Goal: Task Accomplishment & Management: Complete application form

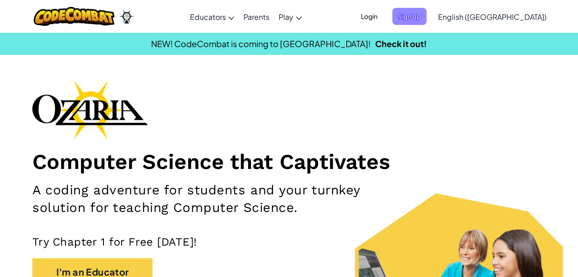
click at [426, 16] on span "Sign Up" at bounding box center [409, 16] width 34 height 17
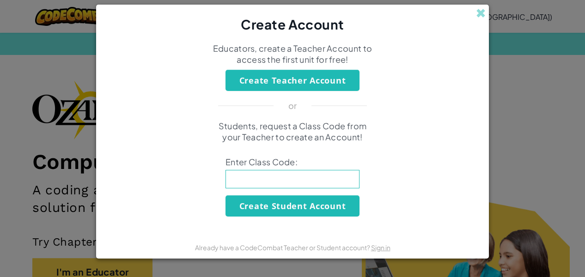
click at [272, 181] on input at bounding box center [292, 179] width 134 height 18
paste input "BlueBearSoup"
type input "BlueBearSoup"
click button "Create Student Account" at bounding box center [292, 205] width 134 height 21
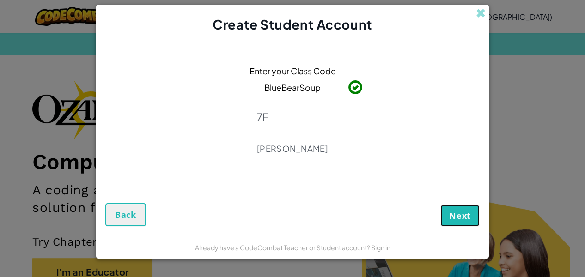
click at [453, 213] on span "Next" at bounding box center [460, 215] width 22 height 11
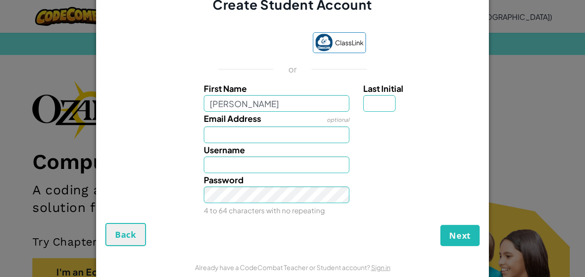
type input "Edwina"
click at [238, 132] on input "Email Address" at bounding box center [277, 135] width 146 height 17
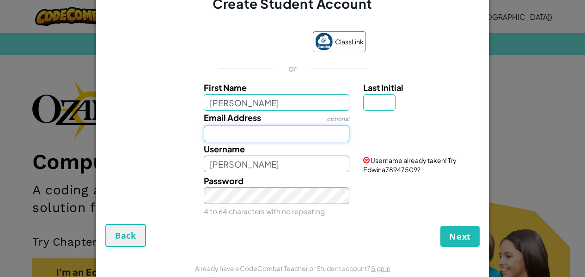
type input "HopkinsE@lowtherhall.vic.edu.au"
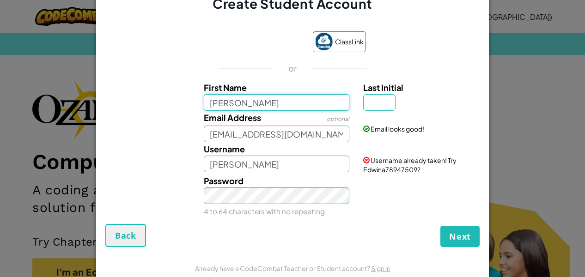
click at [241, 109] on input "Edwina" at bounding box center [277, 102] width 146 height 17
type input "Edwina"
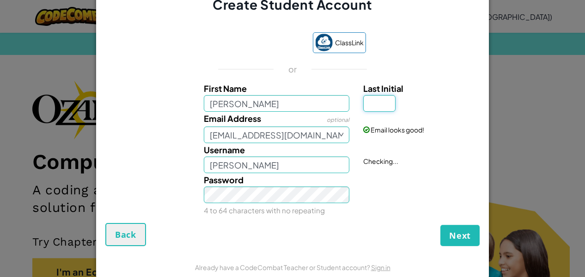
click at [378, 103] on input "Last Initial" at bounding box center [379, 103] width 32 height 17
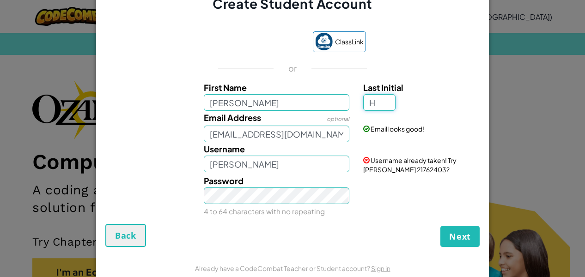
type input "H"
type input "Edwina H"
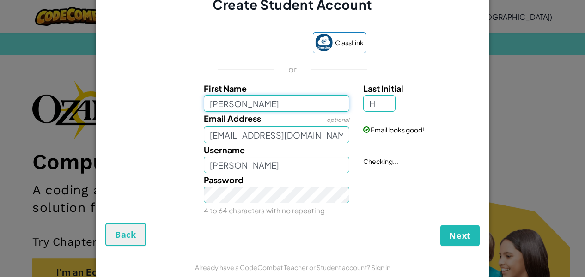
click at [245, 102] on input "Edwina" at bounding box center [277, 103] width 146 height 17
type input "Edwina 7"
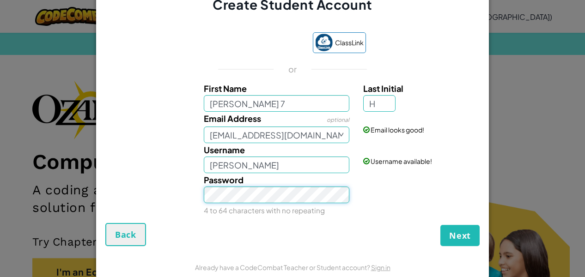
type input "Edwina 7H"
click at [242, 104] on input "Edwina 7" at bounding box center [277, 103] width 146 height 17
type input "Edwina C"
type input "Edwina CH"
click at [440, 225] on button "Next" at bounding box center [459, 235] width 39 height 21
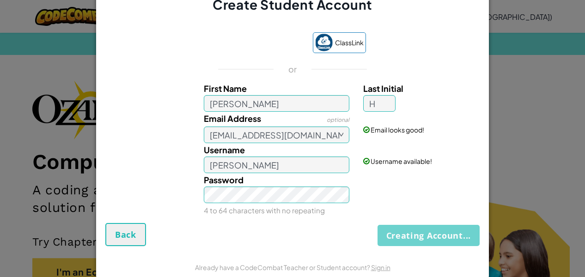
click at [435, 236] on div "Creating Account... Back" at bounding box center [292, 234] width 374 height 23
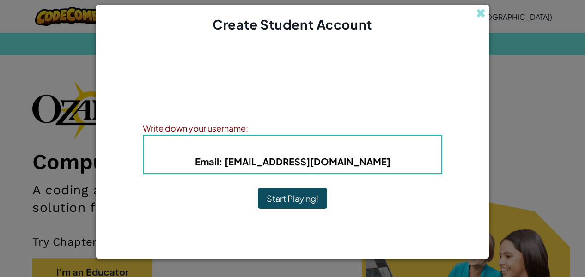
click at [305, 198] on button "Start Playing!" at bounding box center [292, 198] width 69 height 21
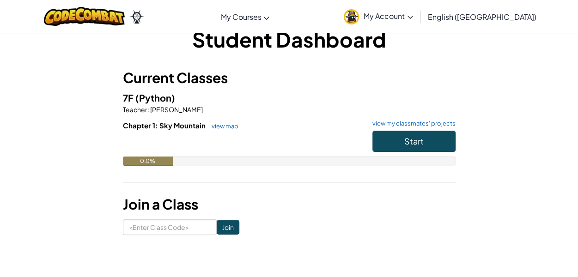
scroll to position [22, 0]
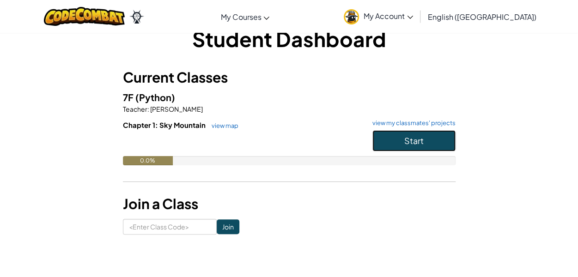
click at [395, 137] on button "Start" at bounding box center [413, 140] width 83 height 21
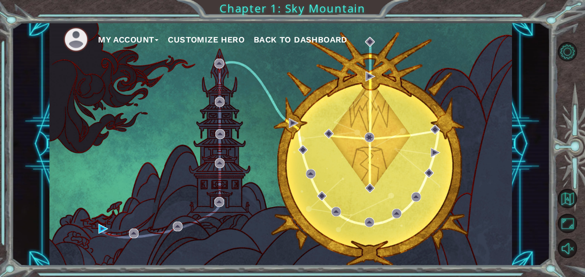
click at [376, 153] on div "My Account Customize Hero Back to Dashboard" at bounding box center [280, 144] width 462 height 244
click at [101, 220] on div "Cutscene 1. Up The Mountain Status: Unlocked" at bounding box center [104, 194] width 91 height 50
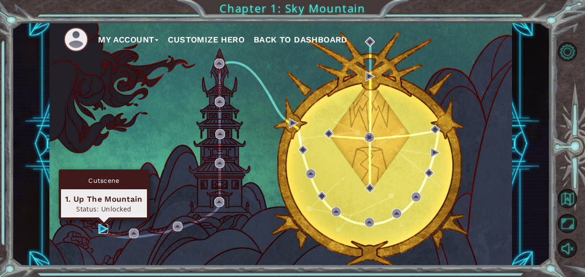
click at [100, 225] on img at bounding box center [103, 229] width 10 height 10
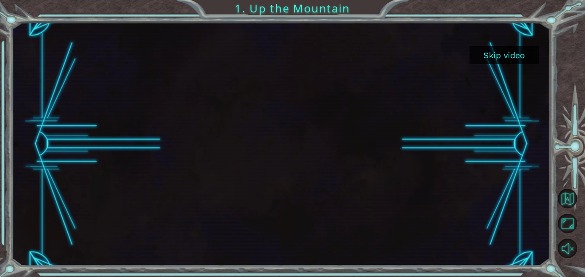
click at [320, 93] on div at bounding box center [281, 144] width 434 height 244
click at [263, 228] on div at bounding box center [281, 144] width 434 height 244
click at [564, 243] on button "Unmute" at bounding box center [566, 248] width 19 height 19
click at [307, 172] on div at bounding box center [281, 144] width 434 height 244
click at [504, 54] on button "Skip video" at bounding box center [503, 55] width 69 height 18
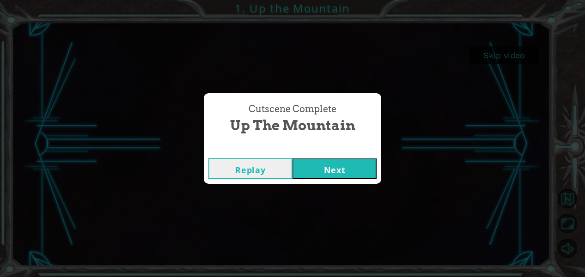
click at [252, 173] on button "Replay" at bounding box center [250, 168] width 84 height 21
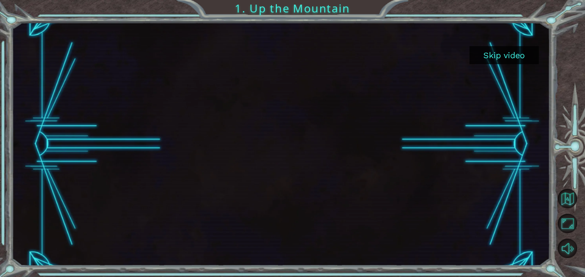
click at [509, 51] on button "Skip video" at bounding box center [503, 55] width 69 height 18
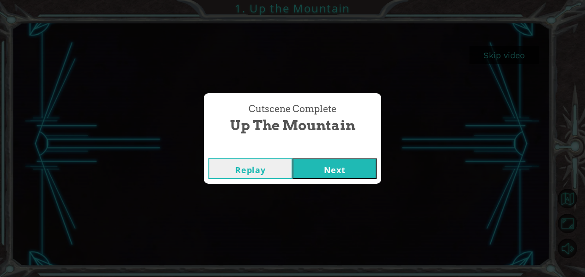
click at [324, 168] on button "Next" at bounding box center [334, 168] width 84 height 21
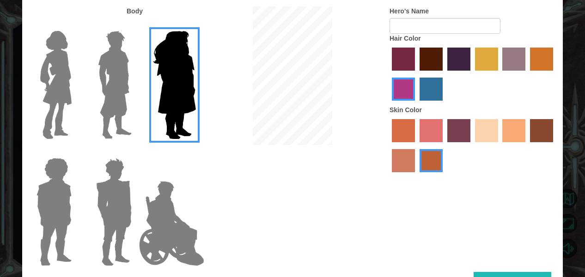
click at [429, 56] on label "maroon hair color" at bounding box center [430, 59] width 23 height 23
click at [416, 74] on input "maroon hair color" at bounding box center [416, 74] width 0 height 0
click at [486, 132] on label "sandy beach skin color" at bounding box center [486, 130] width 23 height 23
click at [471, 145] on input "sandy beach skin color" at bounding box center [471, 145] width 0 height 0
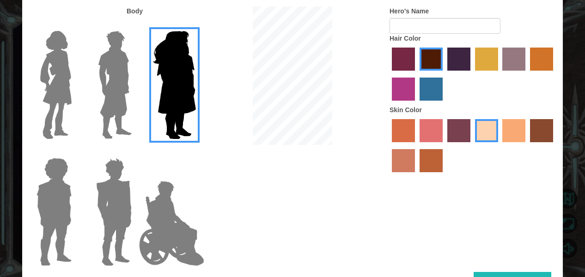
click at [514, 132] on label "tacao skin color" at bounding box center [513, 130] width 23 height 23
click at [499, 145] on input "tacao skin color" at bounding box center [499, 145] width 0 height 0
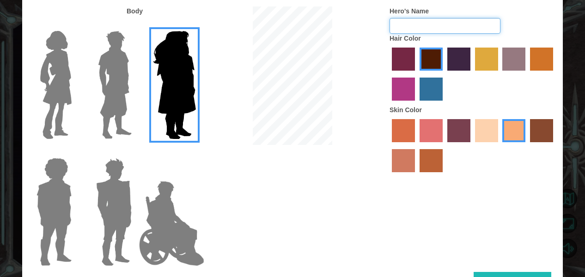
click at [410, 29] on input "Hero's Name" at bounding box center [444, 26] width 111 height 16
click at [55, 91] on img at bounding box center [55, 84] width 39 height 115
click at [75, 25] on input "Hero Connie" at bounding box center [75, 25] width 0 height 0
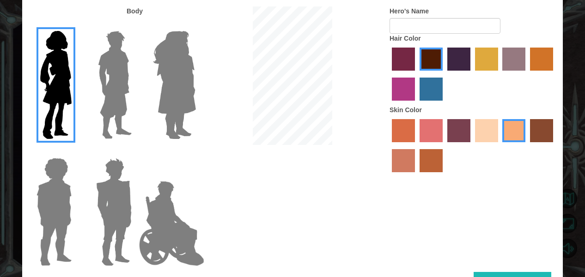
click at [61, 191] on img at bounding box center [54, 211] width 42 height 115
click at [75, 152] on input "Hero Steven" at bounding box center [75, 152] width 0 height 0
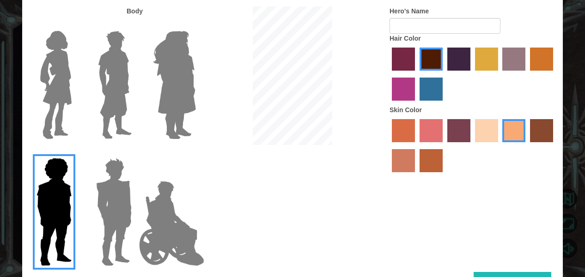
click at [89, 194] on div at bounding box center [112, 208] width 60 height 127
click at [126, 197] on img at bounding box center [113, 211] width 43 height 115
click at [135, 152] on input "Hero Garnet" at bounding box center [135, 152] width 0 height 0
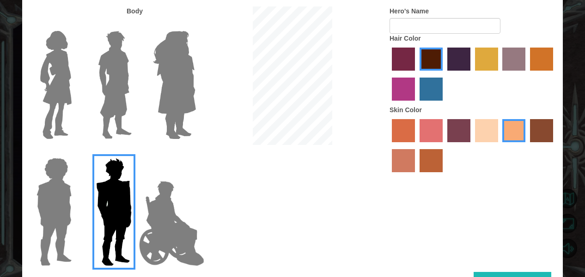
click at [121, 92] on img at bounding box center [114, 84] width 41 height 115
click at [135, 25] on input "Hero Lars" at bounding box center [135, 25] width 0 height 0
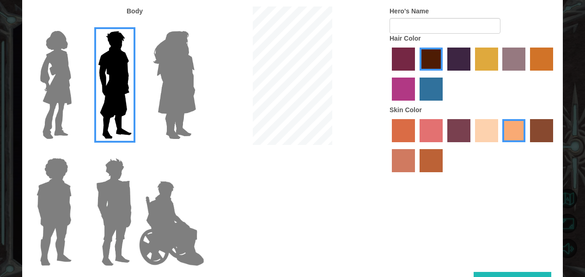
click at [175, 94] on img at bounding box center [174, 84] width 50 height 115
click at [195, 25] on input "Hero Amethyst" at bounding box center [195, 25] width 0 height 0
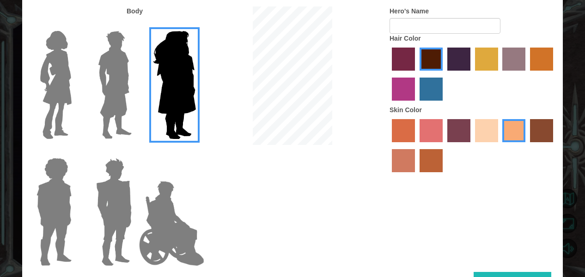
click at [81, 89] on div at bounding box center [52, 81] width 60 height 127
click at [55, 85] on img at bounding box center [55, 84] width 39 height 115
click at [75, 25] on input "Hero Connie" at bounding box center [75, 25] width 0 height 0
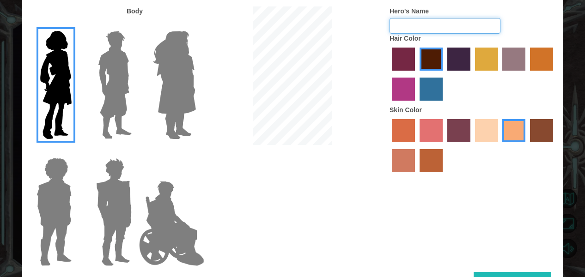
click at [453, 28] on input "Hero's Name" at bounding box center [444, 26] width 111 height 16
type input "W"
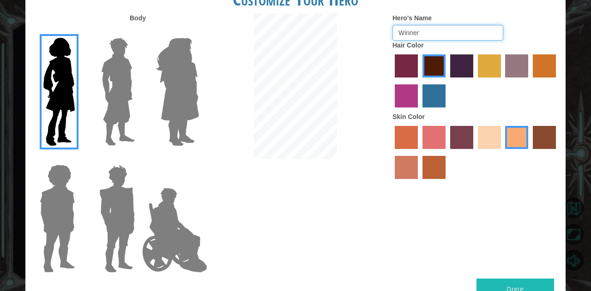
type input "Winner"
click at [526, 277] on button "Done" at bounding box center [516, 289] width 78 height 21
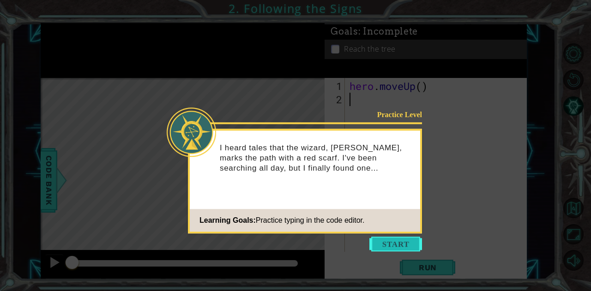
click at [403, 242] on button "Start" at bounding box center [395, 244] width 53 height 15
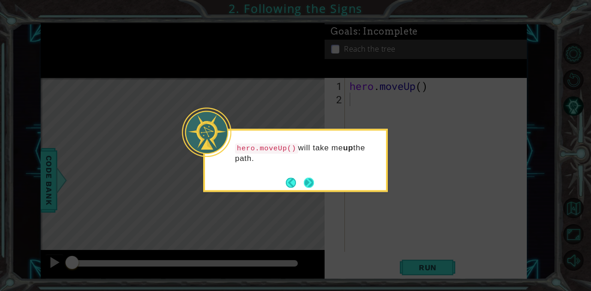
click at [306, 183] on button "Next" at bounding box center [309, 183] width 11 height 11
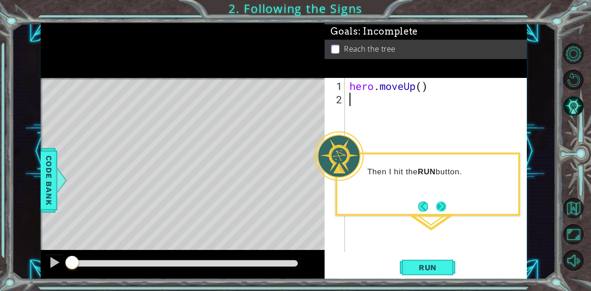
click at [441, 206] on button "Next" at bounding box center [441, 206] width 10 height 10
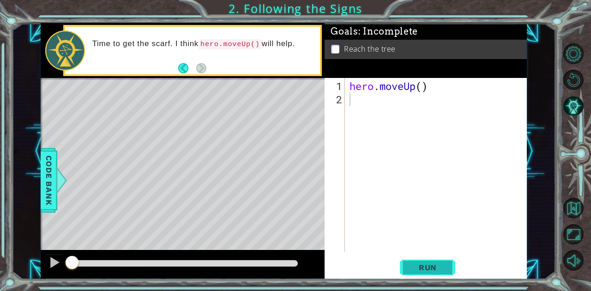
click at [425, 271] on span "Run" at bounding box center [428, 267] width 36 height 9
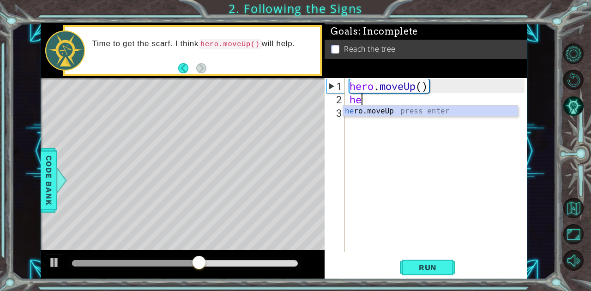
type textarea "her"
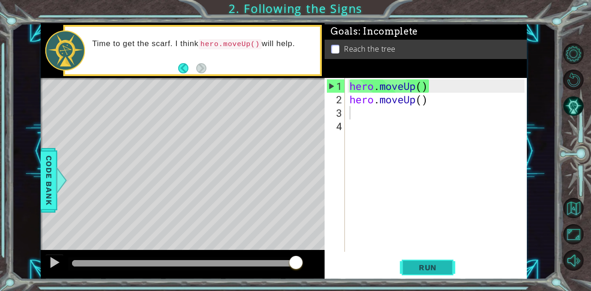
click at [424, 262] on button "Run" at bounding box center [427, 268] width 55 height 20
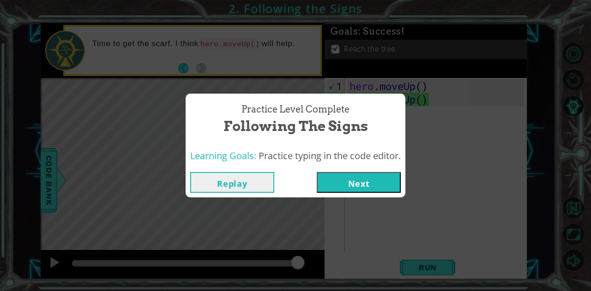
click at [348, 185] on button "Next" at bounding box center [359, 182] width 84 height 21
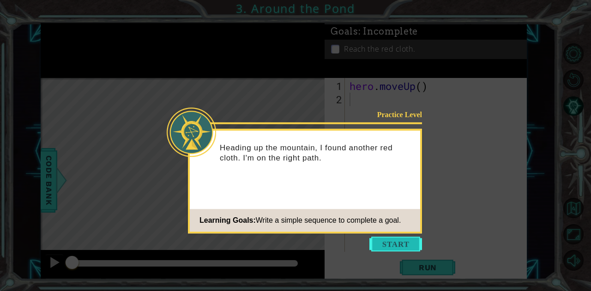
click at [394, 247] on button "Start" at bounding box center [395, 244] width 53 height 15
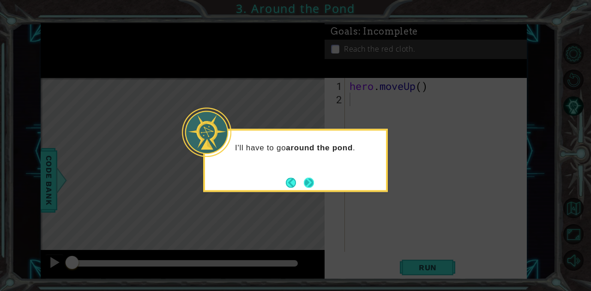
click at [312, 180] on button "Next" at bounding box center [309, 183] width 10 height 10
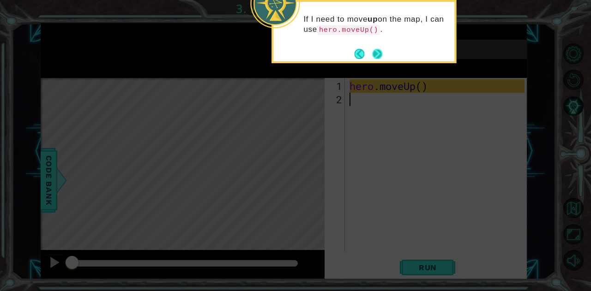
click at [376, 49] on button "Next" at bounding box center [377, 54] width 10 height 10
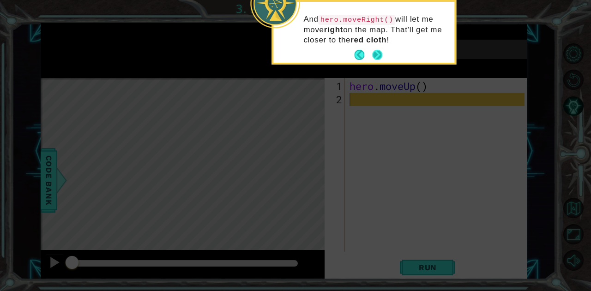
click at [376, 55] on button "Next" at bounding box center [377, 55] width 11 height 11
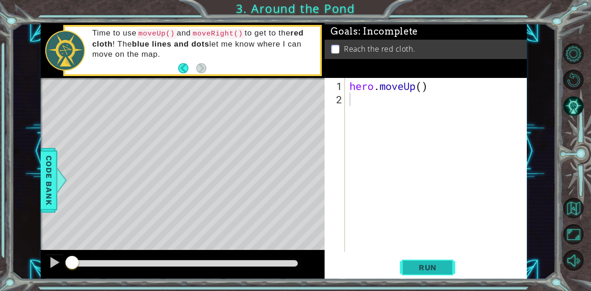
click at [441, 267] on span "Run" at bounding box center [428, 267] width 36 height 9
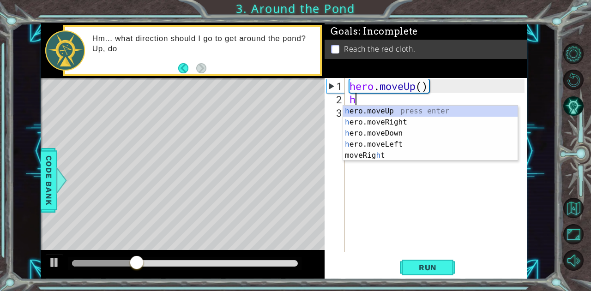
type textarea "he"
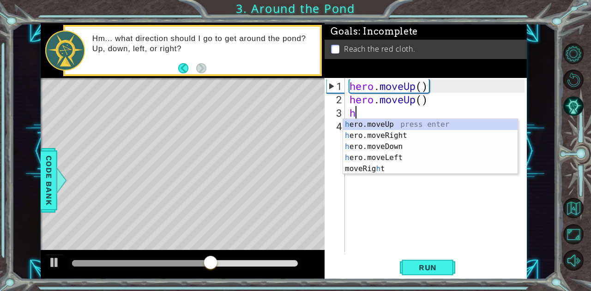
type textarea "her"
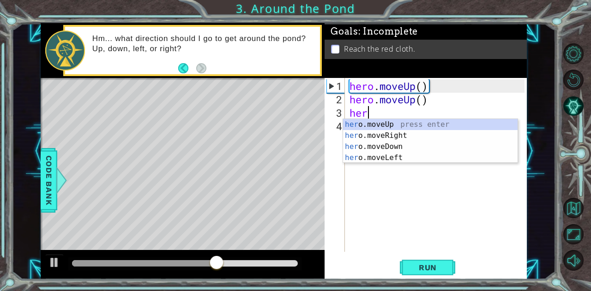
scroll to position [0, 4]
click at [375, 136] on div "her o.moveUp press enter her o.moveRight press enter her o.moveDown press enter…" at bounding box center [430, 152] width 175 height 66
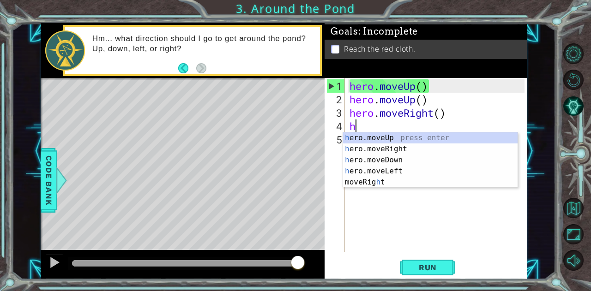
type textarea "he"
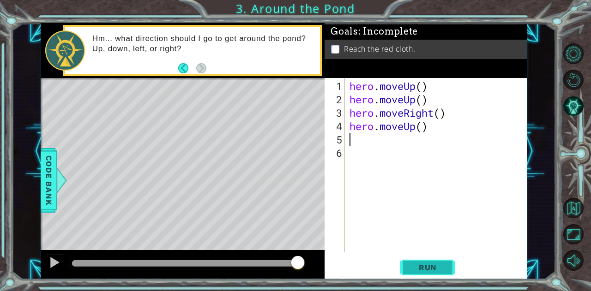
click at [436, 266] on span "Run" at bounding box center [428, 267] width 36 height 9
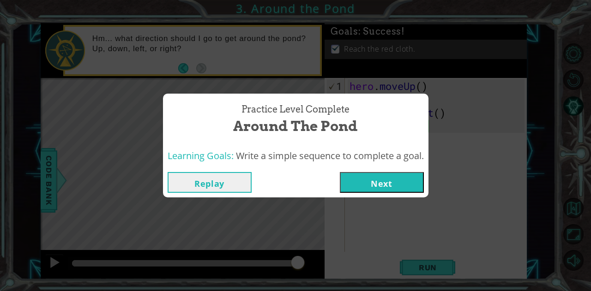
click at [373, 186] on button "Next" at bounding box center [382, 182] width 84 height 21
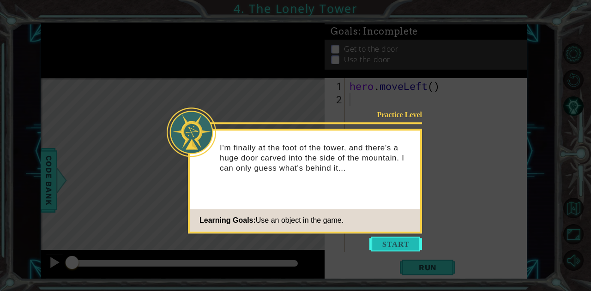
click at [402, 242] on button "Start" at bounding box center [395, 244] width 53 height 15
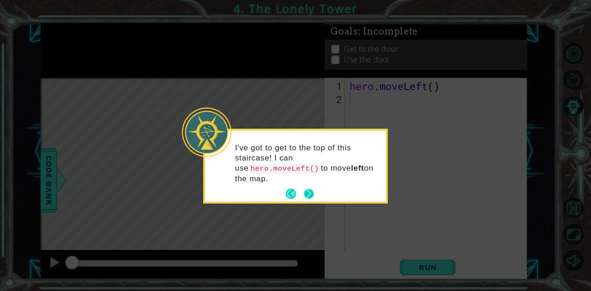
click at [312, 189] on button "Next" at bounding box center [309, 194] width 11 height 11
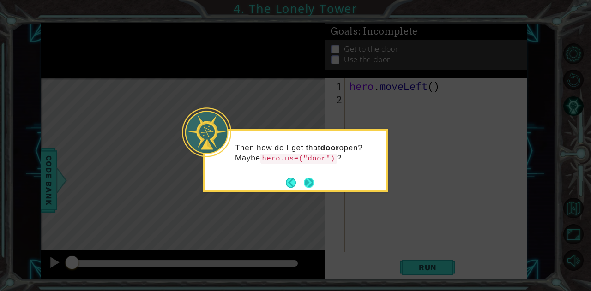
click at [310, 184] on button "Next" at bounding box center [309, 183] width 10 height 10
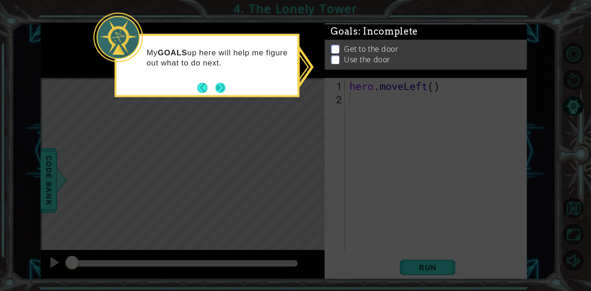
click at [223, 86] on button "Next" at bounding box center [220, 88] width 11 height 11
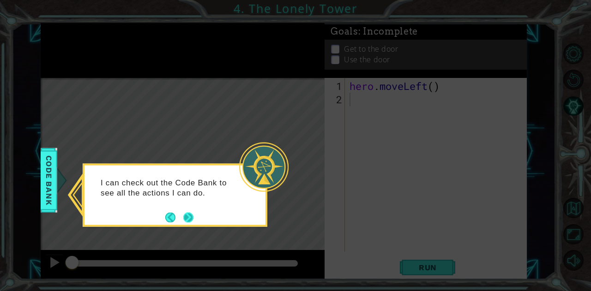
click at [187, 218] on button "Next" at bounding box center [188, 217] width 15 height 15
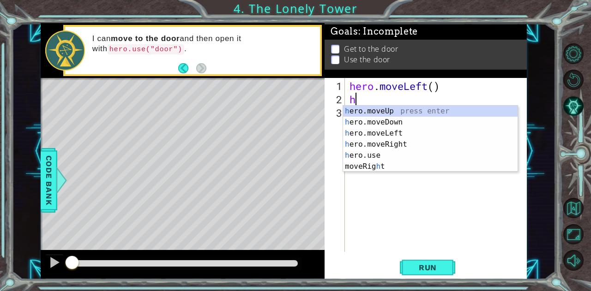
type textarea "her"
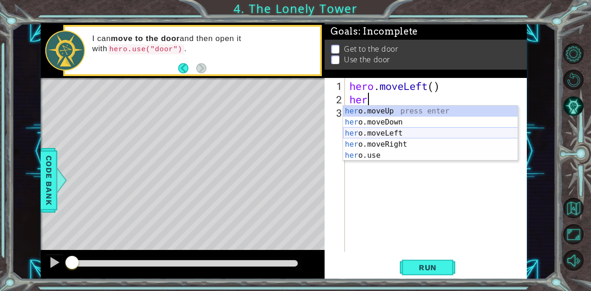
click at [390, 134] on div "her o.moveUp press enter her o.moveDown press enter her o.moveLeft press enter …" at bounding box center [430, 145] width 175 height 78
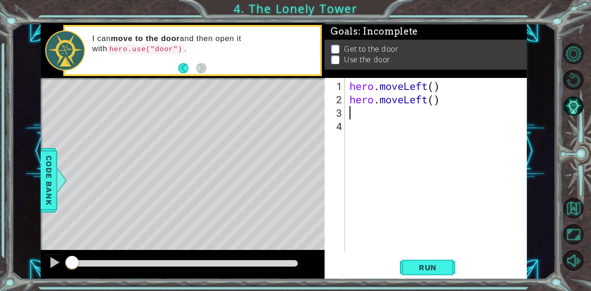
type textarea "h"
click at [363, 225] on div "hero . moveLeft ( ) hero . moveLeft ( ) h" at bounding box center [438, 179] width 181 height 201
click at [357, 115] on div "hero . moveLeft ( ) hero . moveLeft ( ) h" at bounding box center [438, 179] width 181 height 201
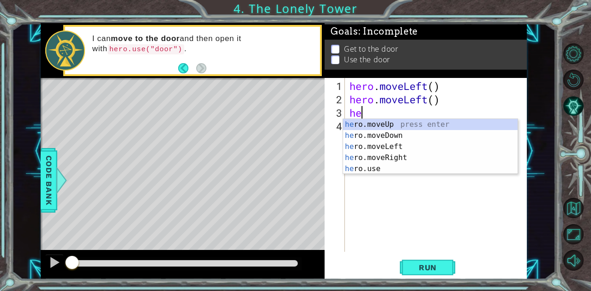
type textarea "her"
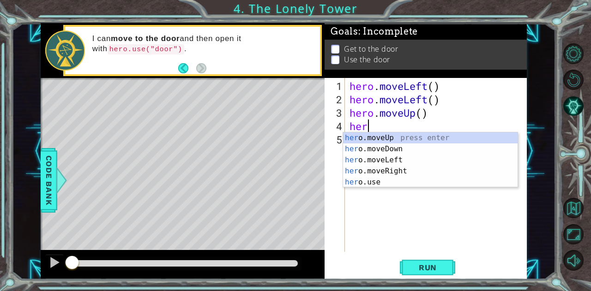
type textarea "hero"
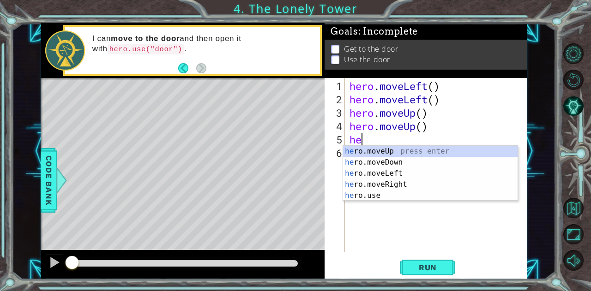
type textarea "her"
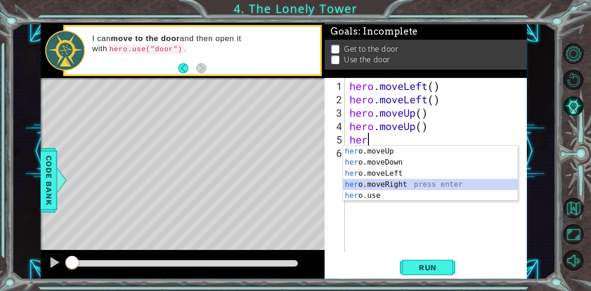
click at [387, 185] on div "her o.moveUp press enter her o.moveDown press enter her o.moveLeft press enter …" at bounding box center [430, 185] width 175 height 78
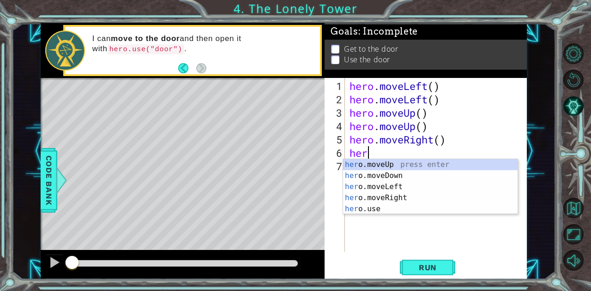
type textarea "hero"
click at [388, 194] on div "hero .moveUp press enter hero .moveDown press enter hero .moveLeft press enter …" at bounding box center [430, 198] width 175 height 78
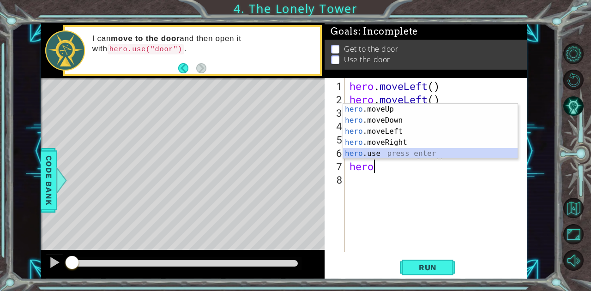
click at [380, 152] on div "hero .moveUp press enter hero .moveDown press enter hero .moveLeft press enter …" at bounding box center [430, 143] width 175 height 78
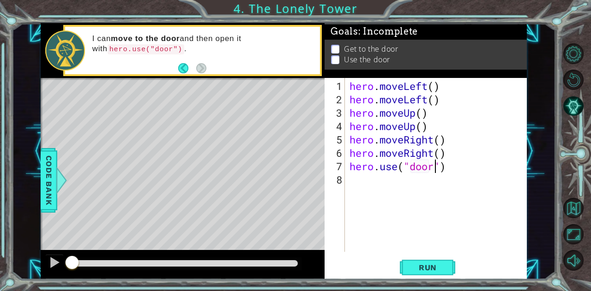
scroll to position [0, 23]
type textarea "hero.use("door")"
click at [428, 269] on span "Run" at bounding box center [428, 267] width 36 height 9
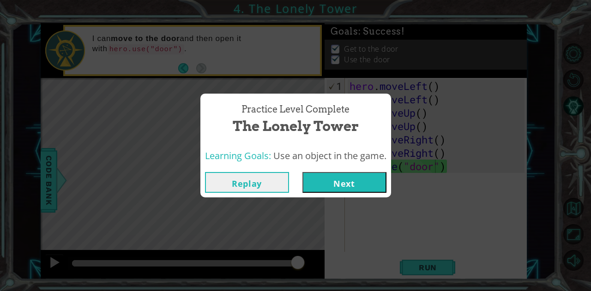
click at [354, 182] on button "Next" at bounding box center [344, 182] width 84 height 21
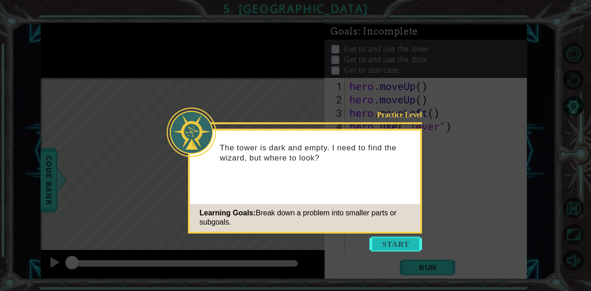
click at [398, 239] on button "Start" at bounding box center [395, 244] width 53 height 15
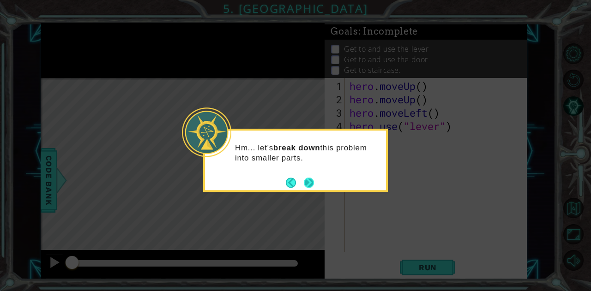
click at [311, 184] on button "Next" at bounding box center [309, 183] width 11 height 11
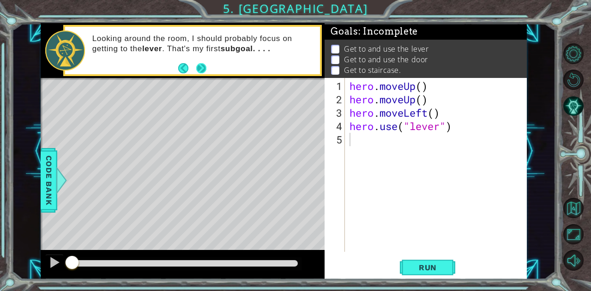
click at [197, 70] on button "Next" at bounding box center [201, 68] width 10 height 10
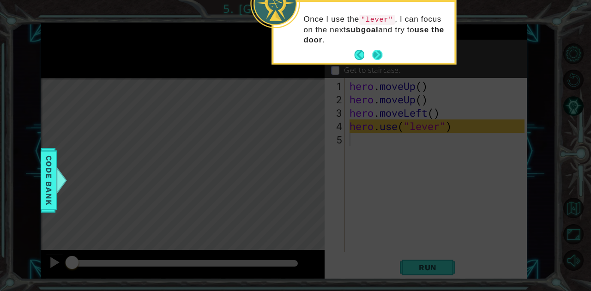
click at [375, 56] on button "Next" at bounding box center [377, 55] width 11 height 11
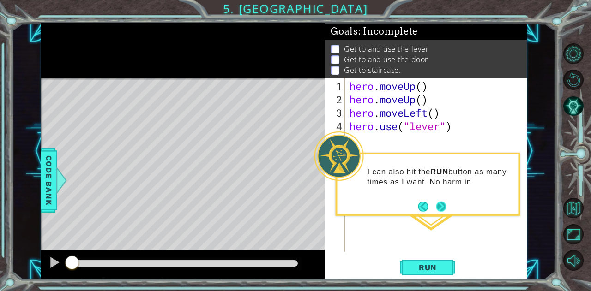
click at [441, 207] on button "Next" at bounding box center [441, 207] width 12 height 12
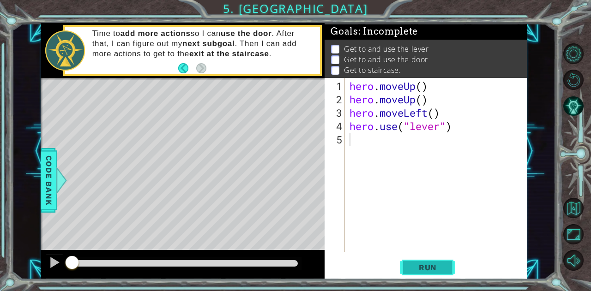
click at [423, 276] on button "Run" at bounding box center [427, 268] width 55 height 20
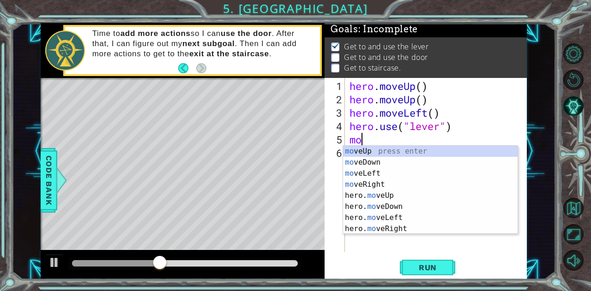
scroll to position [0, 3]
type textarea "m"
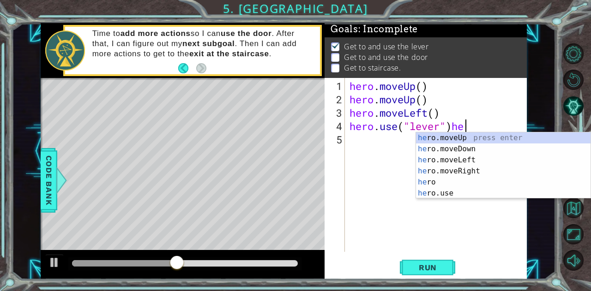
scroll to position [0, 31]
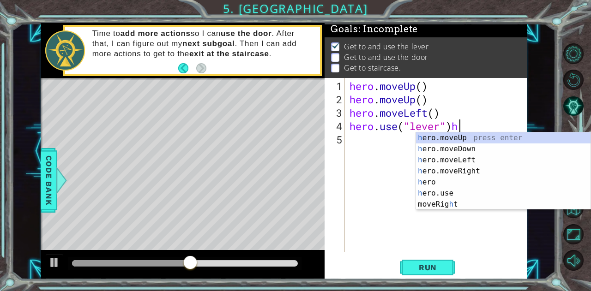
type textarea "hero.use("lever")"
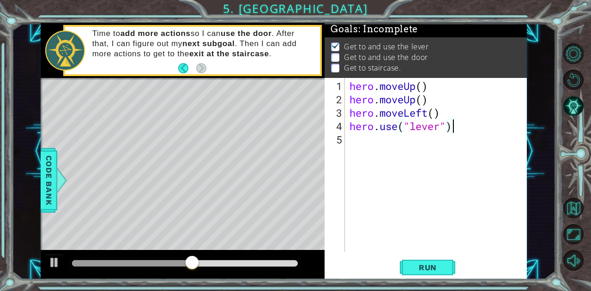
scroll to position [0, 28]
click at [348, 136] on div "hero . moveUp ( ) hero . moveUp ( ) hero . moveLeft ( ) hero . use ( "lever" )" at bounding box center [438, 179] width 181 height 201
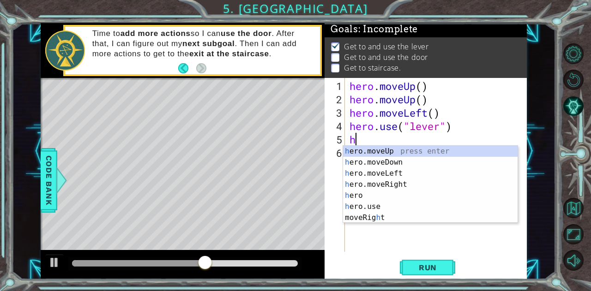
scroll to position [0, 3]
type textarea "he"
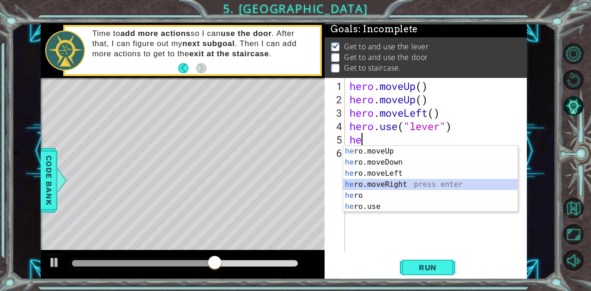
click at [393, 186] on div "he ro.moveUp press enter he ro.moveDown press enter he ro.moveLeft press enter …" at bounding box center [430, 190] width 175 height 89
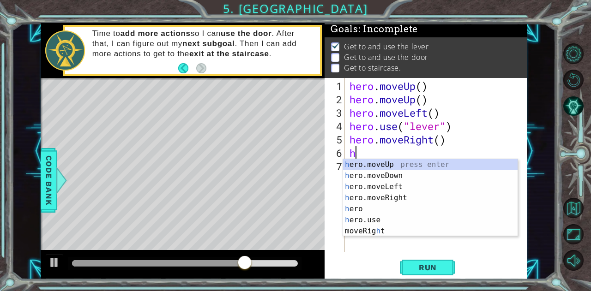
type textarea "he"
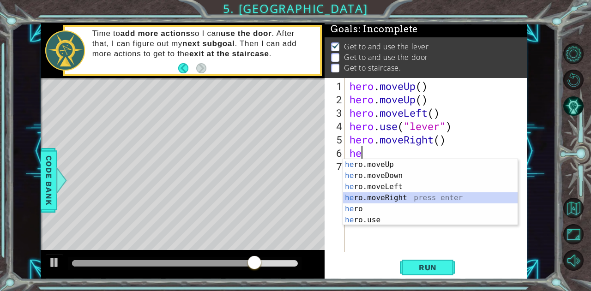
click at [398, 196] on div "he ro.moveUp press enter he ro.moveDown press enter he ro.moveLeft press enter …" at bounding box center [430, 203] width 175 height 89
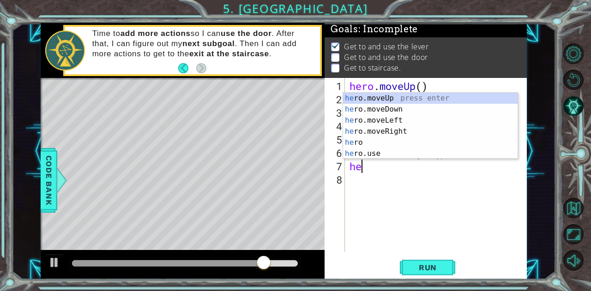
type textarea "her"
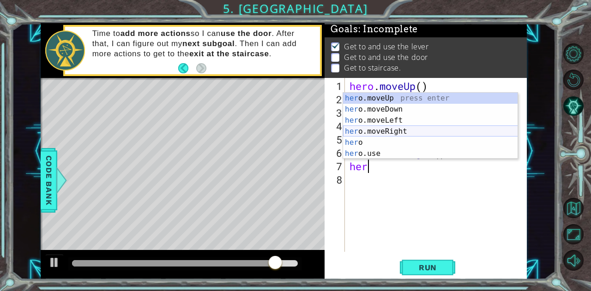
click at [383, 131] on div "her o.moveUp press enter her o.moveDown press enter her o.moveLeft press enter …" at bounding box center [430, 137] width 175 height 89
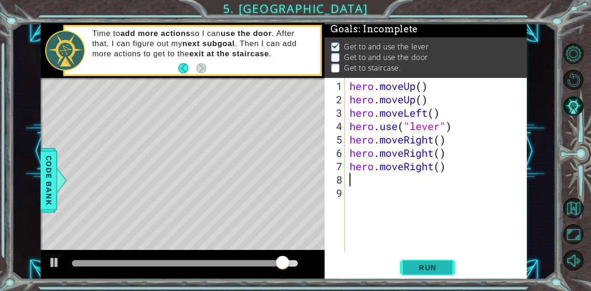
click at [434, 268] on span "Run" at bounding box center [428, 267] width 36 height 9
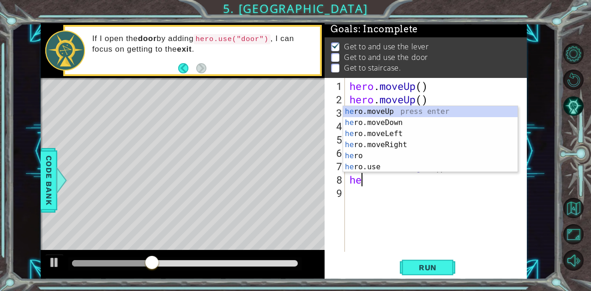
scroll to position [0, 4]
click at [373, 169] on div "her o.moveUp press enter her o.moveDown press enter her o.moveLeft press enter …" at bounding box center [430, 150] width 175 height 89
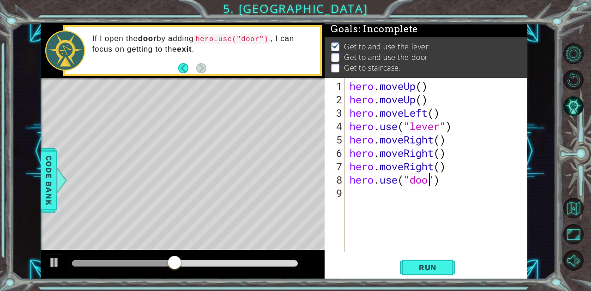
type textarea "hero.use("door")"
click at [357, 194] on div "hero . moveUp ( ) hero . moveUp ( ) hero . moveLeft ( ) hero . use ( "lever" ) …" at bounding box center [438, 179] width 181 height 201
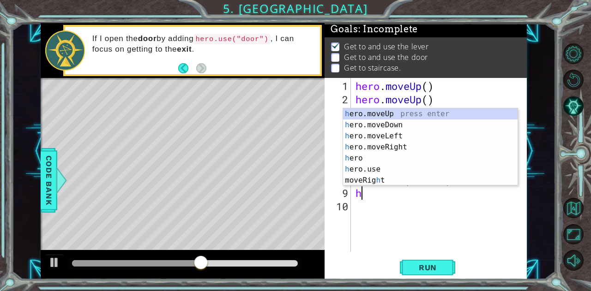
type textarea "her"
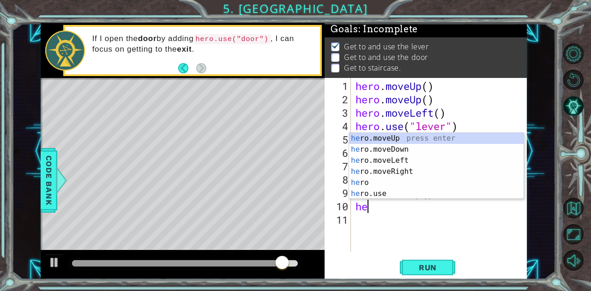
type textarea "her"
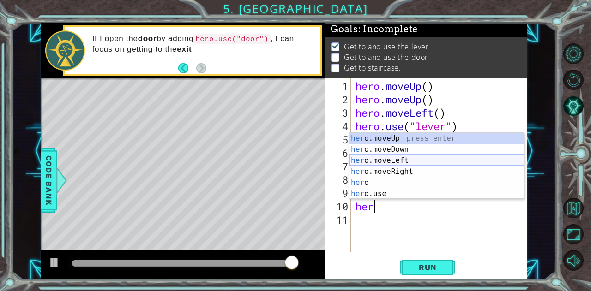
click at [409, 160] on div "her o.moveUp press enter her o.moveDown press enter her o.moveLeft press enter …" at bounding box center [436, 177] width 175 height 89
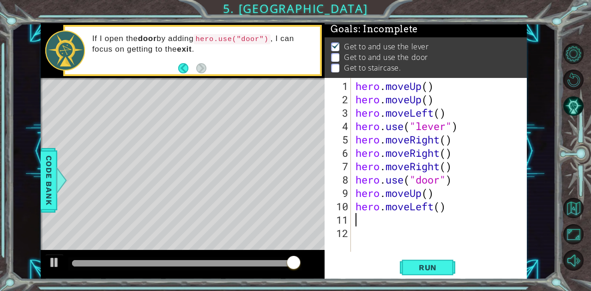
scroll to position [0, 0]
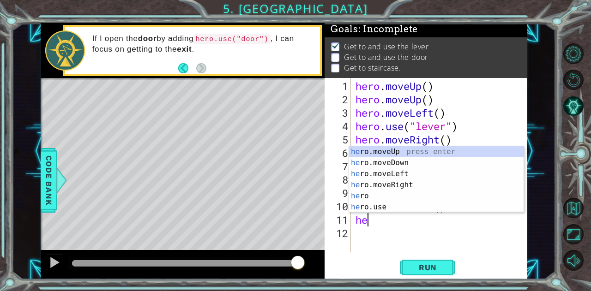
type textarea "her"
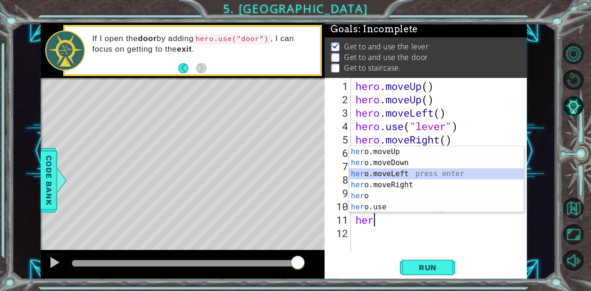
click at [402, 172] on div "her o.moveUp press enter her o.moveDown press enter her o.moveLeft press enter …" at bounding box center [436, 190] width 175 height 89
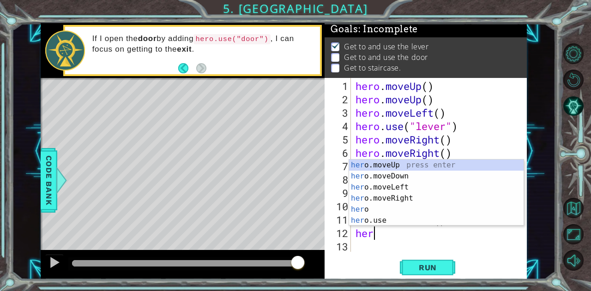
type textarea "hero"
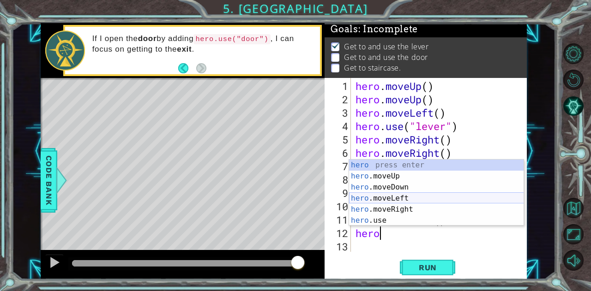
click at [398, 198] on div "hero press enter hero .moveUp press enter hero .moveDown press enter hero .move…" at bounding box center [436, 204] width 175 height 89
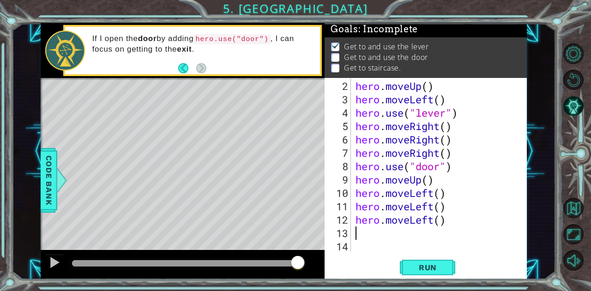
scroll to position [13, 0]
click at [438, 277] on button "Run" at bounding box center [427, 268] width 55 height 20
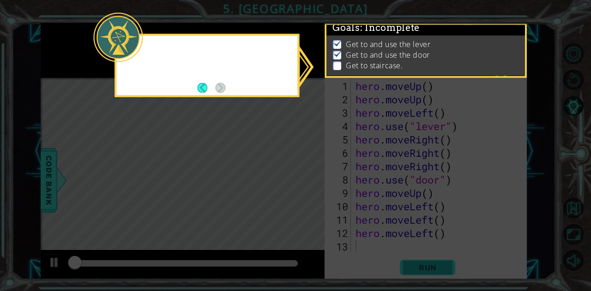
scroll to position [0, 0]
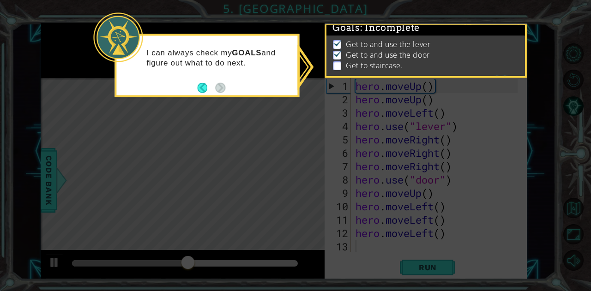
click at [453, 166] on icon at bounding box center [295, 145] width 591 height 291
click at [339, 62] on p at bounding box center [337, 65] width 8 height 9
click at [487, 123] on icon at bounding box center [295, 145] width 591 height 291
click at [432, 125] on icon at bounding box center [295, 145] width 591 height 291
click at [471, 246] on icon at bounding box center [295, 145] width 591 height 291
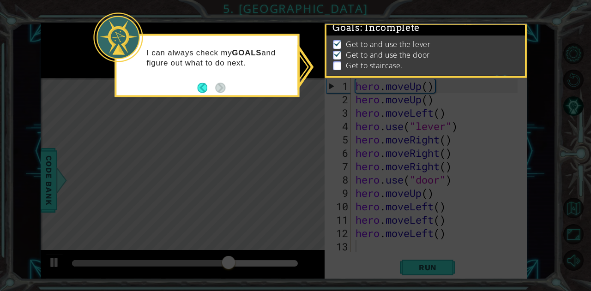
scroll to position [17, 0]
click at [518, 145] on icon at bounding box center [295, 145] width 591 height 291
click at [510, 146] on icon at bounding box center [295, 145] width 591 height 291
click at [207, 82] on footer at bounding box center [211, 88] width 28 height 14
click at [434, 181] on icon at bounding box center [295, 145] width 591 height 291
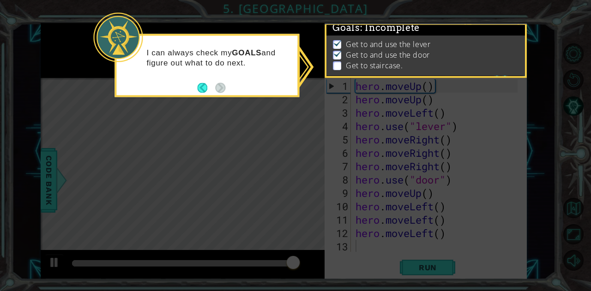
click at [448, 231] on icon at bounding box center [295, 145] width 591 height 291
click at [466, 184] on icon at bounding box center [295, 145] width 591 height 291
click at [175, 62] on p "I can always check my GOALS and figure out what to do next." at bounding box center [218, 58] width 145 height 20
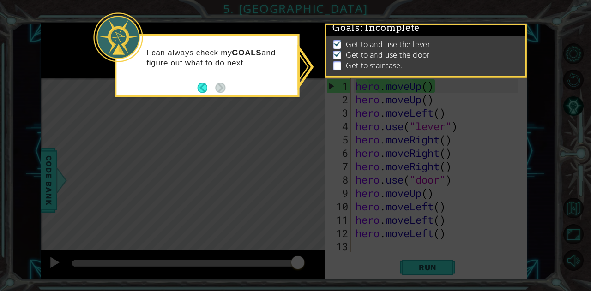
scroll to position [0, 0]
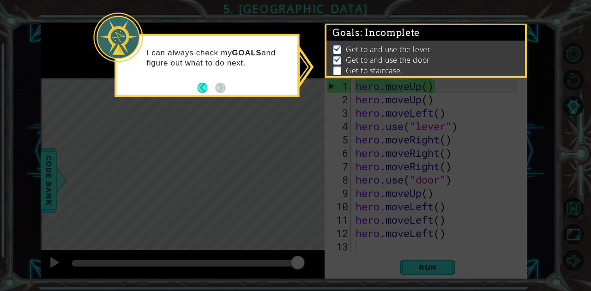
click at [395, 36] on span ": Incomplete" at bounding box center [390, 32] width 60 height 11
click at [405, 32] on span ": Incomplete" at bounding box center [390, 32] width 60 height 11
click at [429, 188] on icon at bounding box center [295, 145] width 591 height 291
drag, startPoint x: 338, startPoint y: 84, endPoint x: 361, endPoint y: 163, distance: 82.7
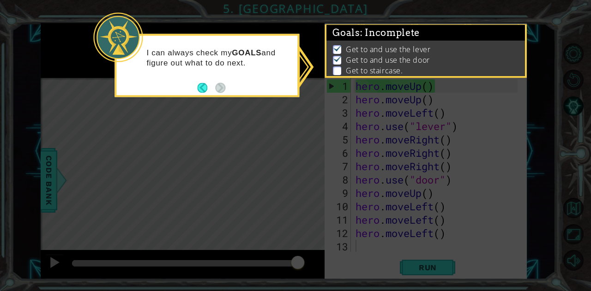
click at [361, 163] on icon at bounding box center [295, 145] width 591 height 291
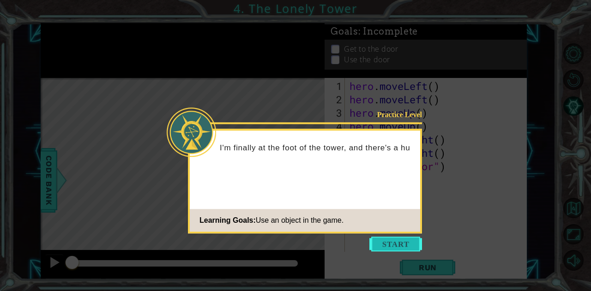
click at [394, 237] on button "Start" at bounding box center [395, 244] width 53 height 15
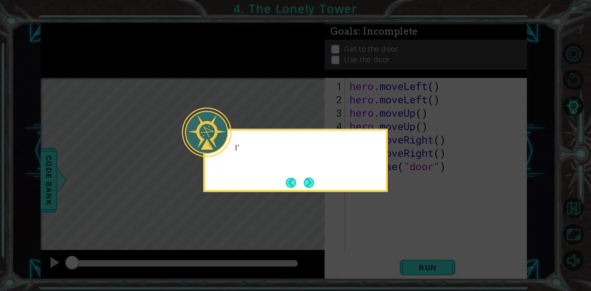
click at [394, 237] on icon at bounding box center [295, 145] width 591 height 291
click at [313, 184] on button "Next" at bounding box center [309, 183] width 10 height 10
click at [304, 180] on button "Next" at bounding box center [308, 182] width 11 height 11
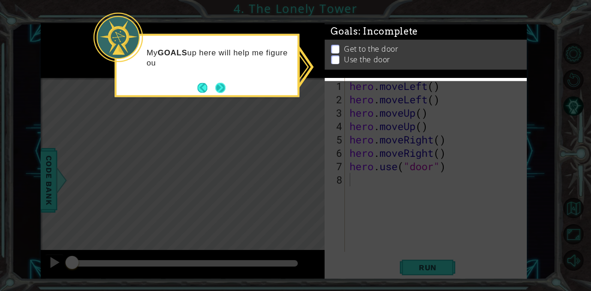
click at [222, 85] on button "Next" at bounding box center [220, 88] width 11 height 11
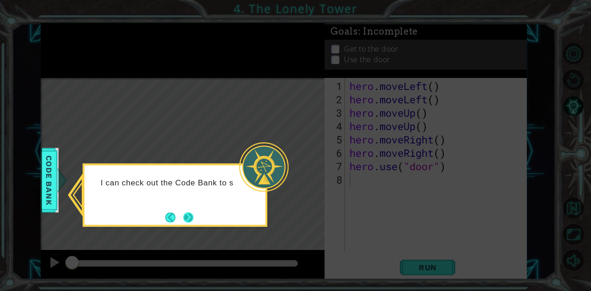
click at [187, 213] on button "Next" at bounding box center [188, 217] width 10 height 10
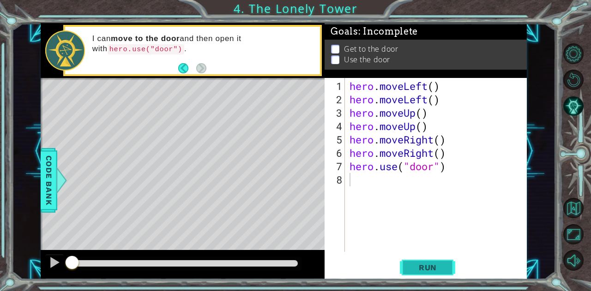
click at [440, 268] on span "Run" at bounding box center [428, 267] width 36 height 9
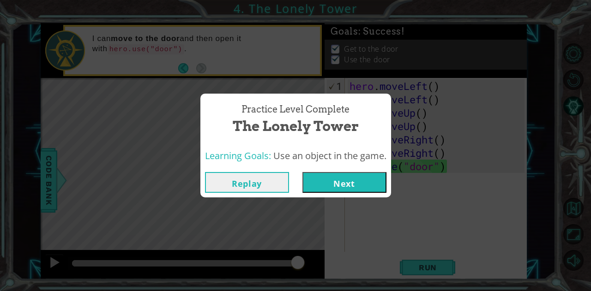
click at [350, 181] on button "Next" at bounding box center [344, 182] width 84 height 21
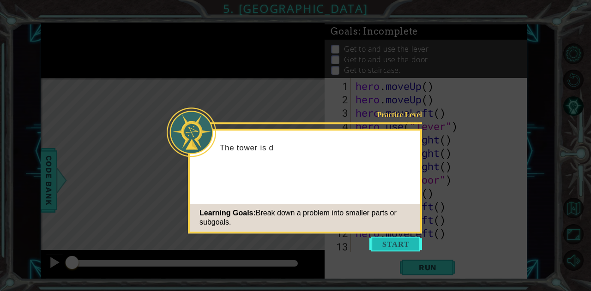
click at [401, 243] on button "Start" at bounding box center [395, 244] width 53 height 15
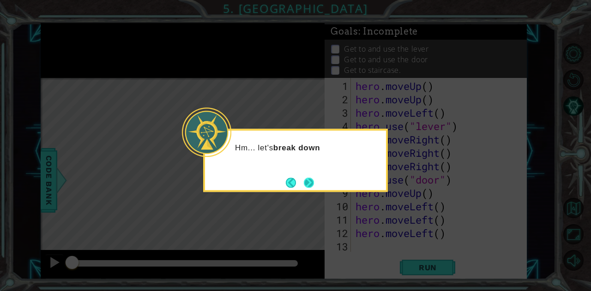
click at [308, 181] on button "Next" at bounding box center [309, 183] width 12 height 12
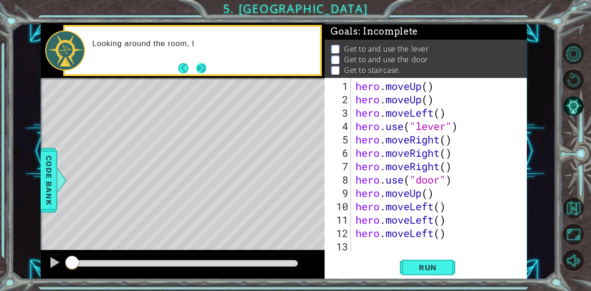
click at [195, 62] on button "Next" at bounding box center [201, 68] width 12 height 12
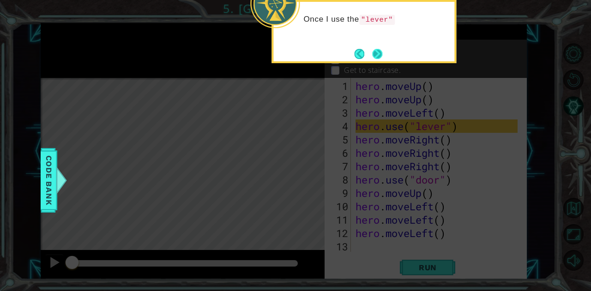
click at [376, 54] on button "Next" at bounding box center [377, 54] width 13 height 13
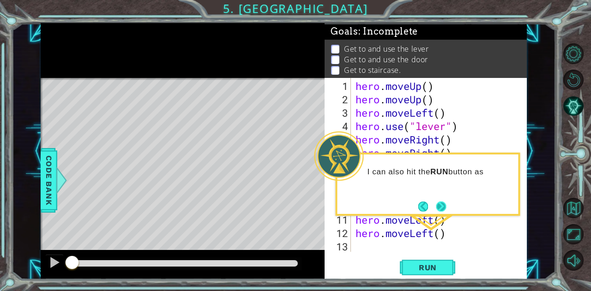
click at [447, 211] on button "Next" at bounding box center [441, 206] width 11 height 11
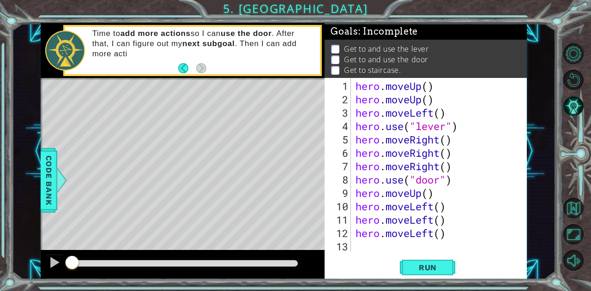
click at [449, 176] on div "hero . moveUp ( ) hero . moveUp ( ) hero . moveLeft ( ) hero . use ( "lever" ) …" at bounding box center [438, 179] width 169 height 201
click at [436, 195] on div "hero . moveUp ( ) hero . moveUp ( ) hero . moveLeft ( ) hero . use ( "lever" ) …" at bounding box center [438, 179] width 169 height 201
type textarea "hero.moveUp()"
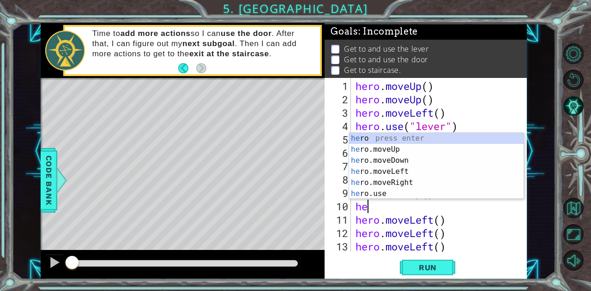
scroll to position [0, 5]
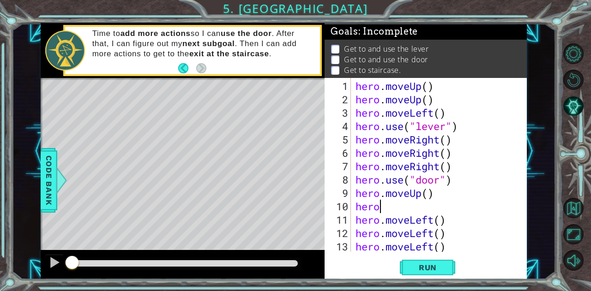
type textarea "hero."
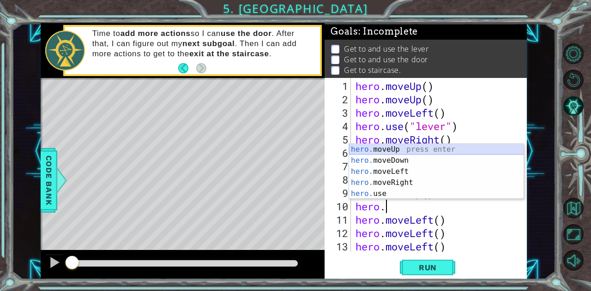
scroll to position [0, 0]
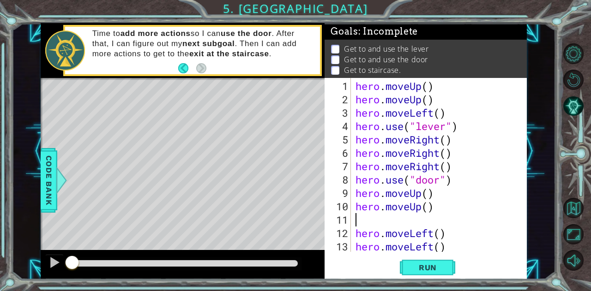
type textarea "hero.moveUp()"
click at [433, 270] on span "Run" at bounding box center [428, 267] width 36 height 9
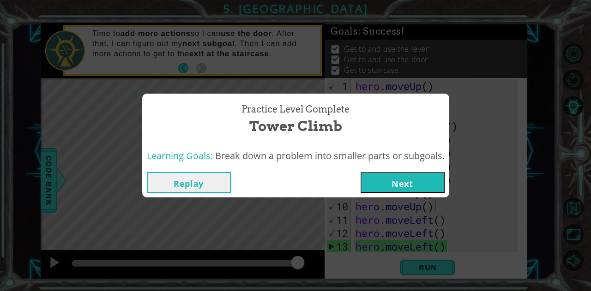
click at [409, 183] on button "Next" at bounding box center [403, 182] width 84 height 21
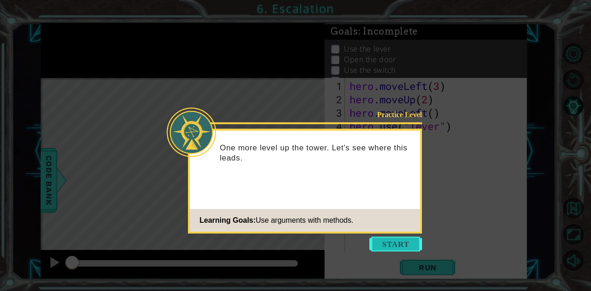
click at [398, 242] on button "Start" at bounding box center [395, 244] width 53 height 15
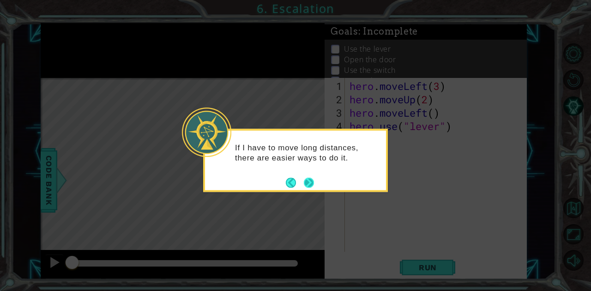
click at [310, 181] on button "Next" at bounding box center [309, 183] width 10 height 10
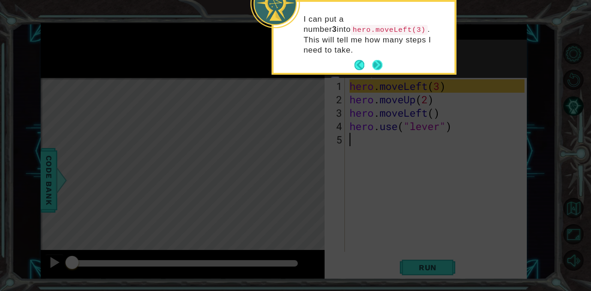
click at [381, 60] on button "Next" at bounding box center [377, 65] width 11 height 11
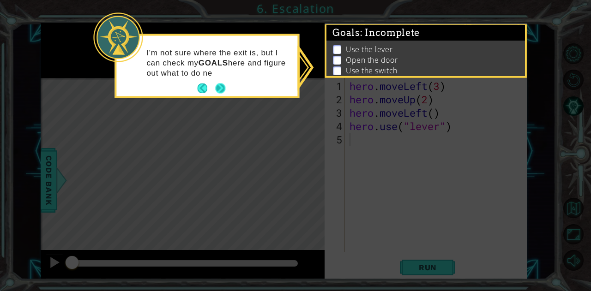
click at [222, 87] on button "Next" at bounding box center [220, 89] width 11 height 11
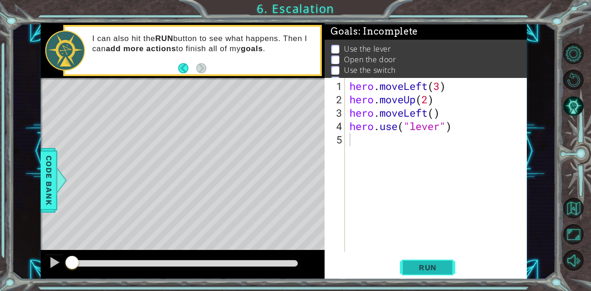
click at [437, 270] on span "Run" at bounding box center [428, 267] width 36 height 9
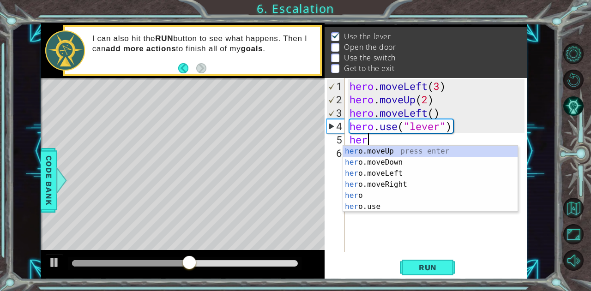
scroll to position [0, 4]
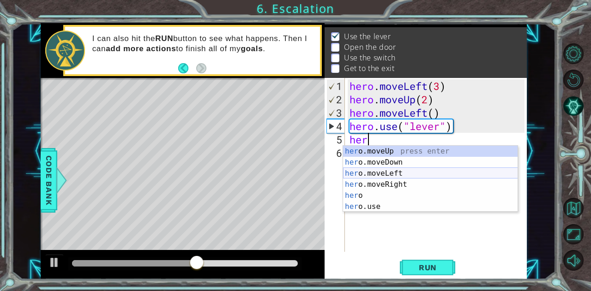
click at [387, 175] on div "her o.moveUp press enter her o.moveDown press enter her o.moveLeft press enter …" at bounding box center [430, 190] width 175 height 89
type textarea "hero.moveLeft(1)"
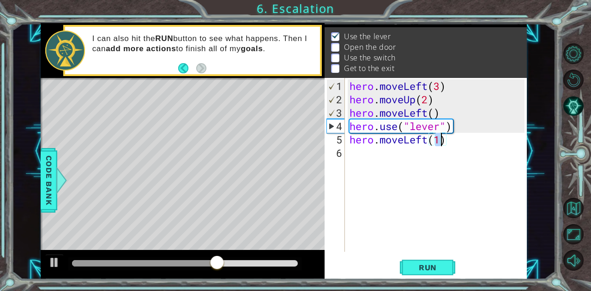
click at [366, 154] on div "hero . moveLeft ( 3 ) hero . moveUp ( 2 ) hero . moveLeft ( ) hero . use ( "lev…" at bounding box center [438, 179] width 181 height 201
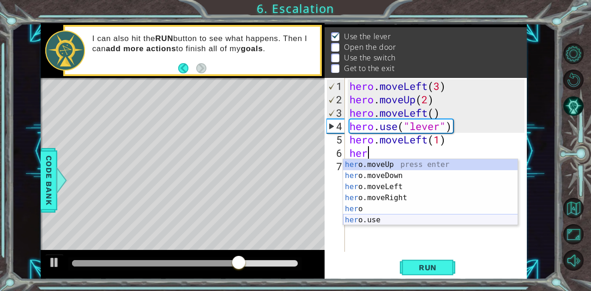
click at [378, 219] on div "her o.moveUp press enter her o.moveDown press enter her o.moveLeft press enter …" at bounding box center [430, 203] width 175 height 89
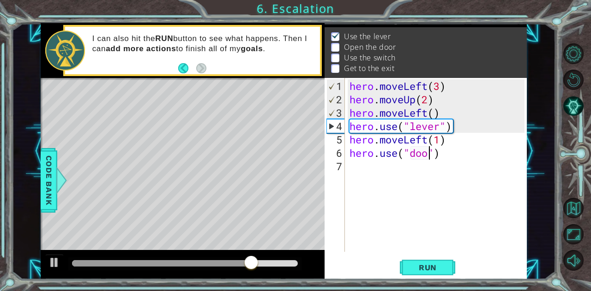
scroll to position [0, 23]
type textarea "hero.use("door")"
click at [428, 264] on span "Run" at bounding box center [428, 267] width 36 height 9
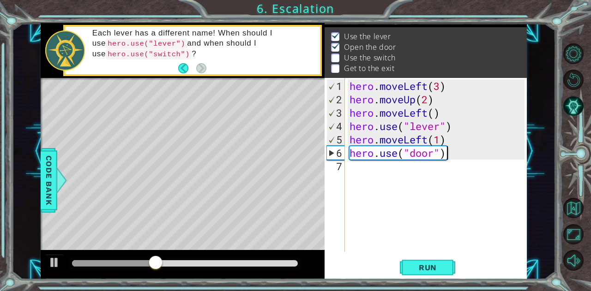
click at [456, 155] on div "hero . moveLeft ( 3 ) hero . moveUp ( 2 ) hero . moveLeft ( ) hero . use ( "lev…" at bounding box center [438, 179] width 181 height 201
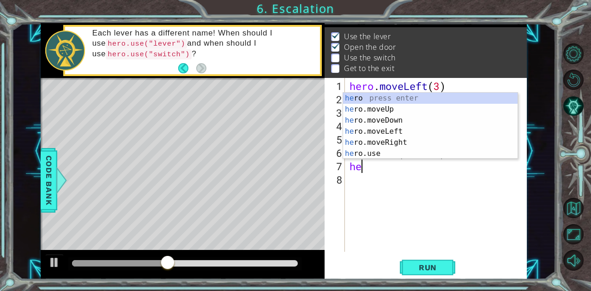
scroll to position [0, 4]
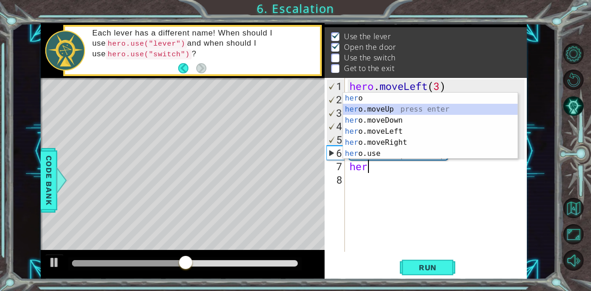
click at [393, 107] on div "her o press enter her o.moveUp press enter her o.moveDown press enter her o.mov…" at bounding box center [430, 137] width 175 height 89
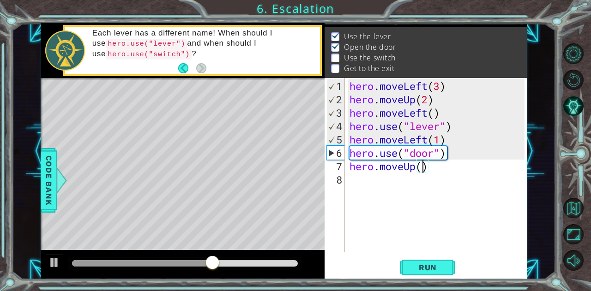
type textarea "hero.moveUp(2)"
click at [441, 170] on div "hero . moveLeft ( 3 ) hero . moveUp ( 2 ) hero . moveLeft ( ) hero . use ( "lev…" at bounding box center [438, 179] width 181 height 201
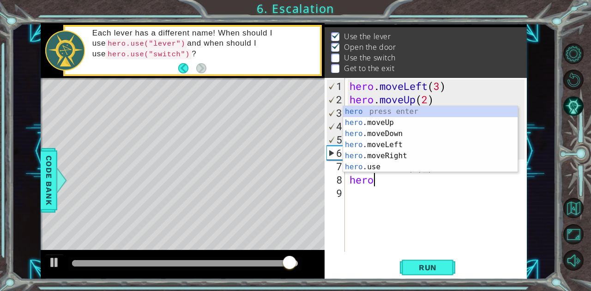
scroll to position [0, 6]
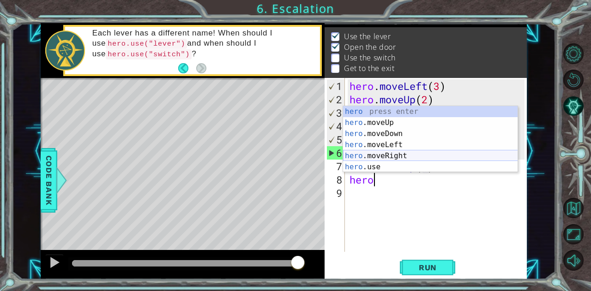
click at [392, 156] on div "hero press enter hero .moveUp press enter hero .moveDown press enter hero .move…" at bounding box center [430, 150] width 175 height 89
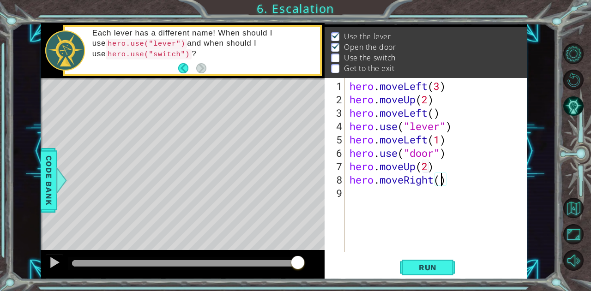
type textarea "hero.moveRight(2)"
click at [462, 178] on div "hero . moveLeft ( 3 ) hero . moveUp ( 2 ) hero . moveLeft ( ) hero . use ( "lev…" at bounding box center [438, 179] width 181 height 201
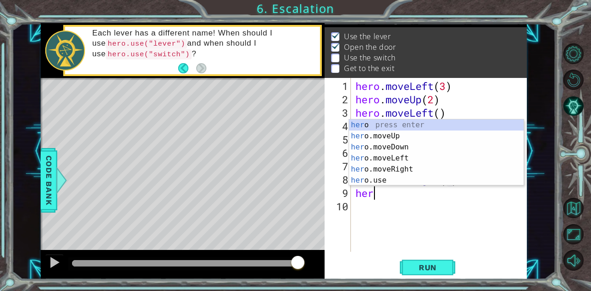
scroll to position [0, 5]
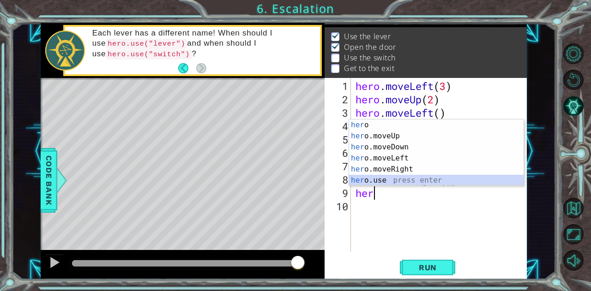
click at [390, 179] on div "her o press enter her o.moveUp press enter her o.moveDown press enter her o.mov…" at bounding box center [436, 164] width 175 height 89
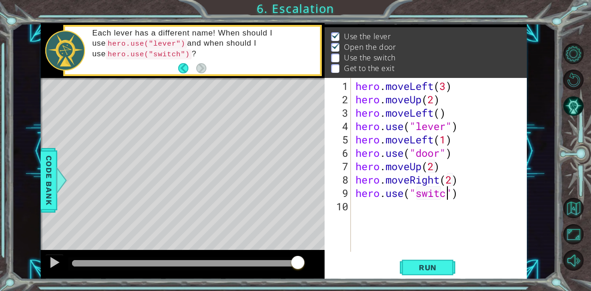
type textarea "hero.use("switch")"
click at [487, 193] on div "hero . moveLeft ( 3 ) hero . moveUp ( 2 ) hero . moveLeft ( ) hero . use ( "lev…" at bounding box center [442, 179] width 176 height 201
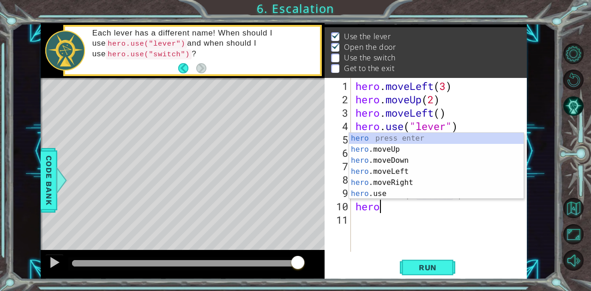
scroll to position [0, 6]
click at [431, 181] on div "hero press enter hero .moveUp press enter hero .moveDown press enter hero .move…" at bounding box center [436, 177] width 175 height 89
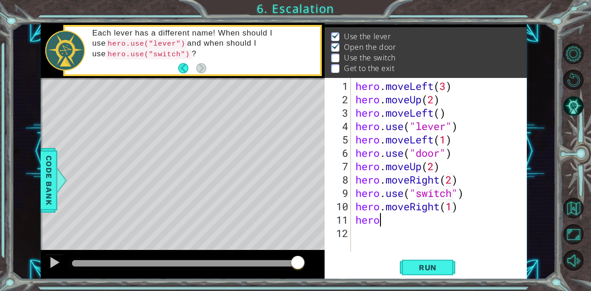
scroll to position [0, 8]
type textarea "hero.moveUp(1)"
click at [441, 271] on span "Run" at bounding box center [428, 267] width 36 height 9
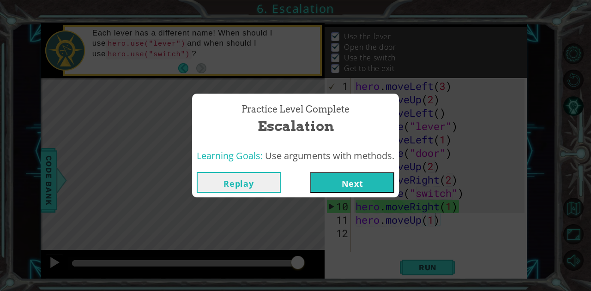
click button "Next" at bounding box center [352, 182] width 84 height 21
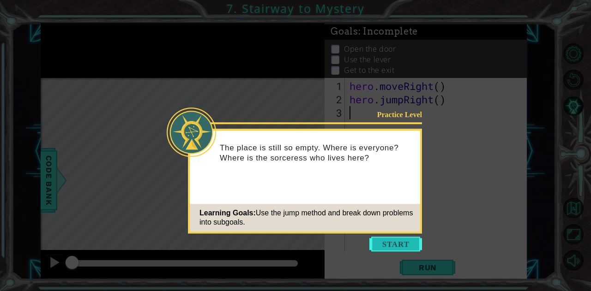
click at [404, 242] on button "Start" at bounding box center [395, 244] width 53 height 15
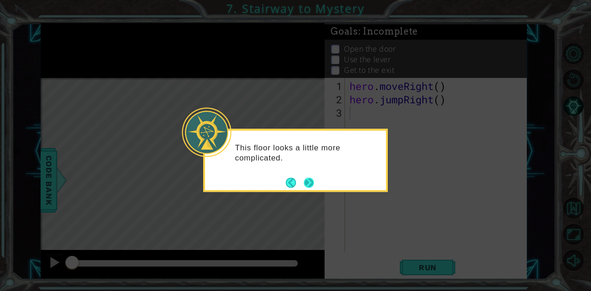
click at [314, 184] on button "Next" at bounding box center [309, 183] width 10 height 10
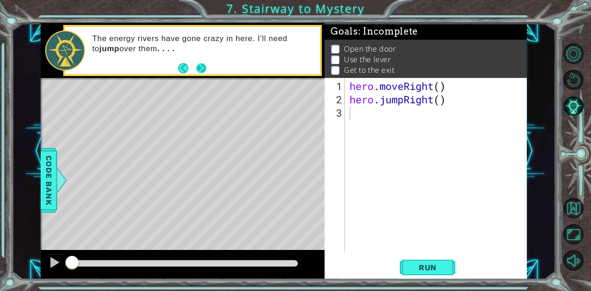
click at [203, 66] on button "Next" at bounding box center [201, 68] width 10 height 10
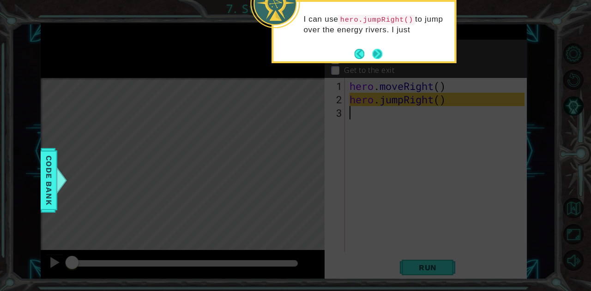
click at [380, 53] on button "Next" at bounding box center [377, 54] width 10 height 10
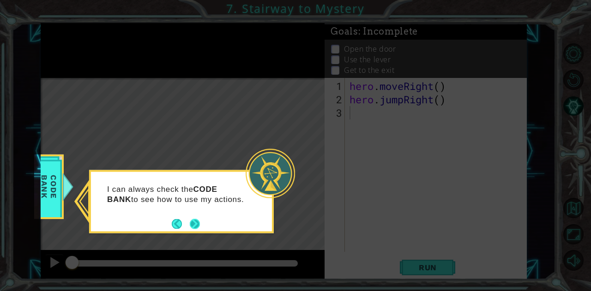
click at [196, 223] on button "Next" at bounding box center [195, 224] width 10 height 10
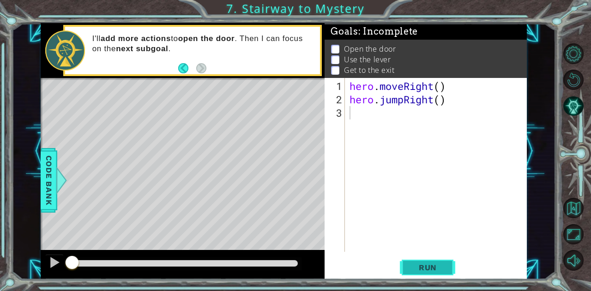
click at [426, 269] on span "Run" at bounding box center [428, 267] width 36 height 9
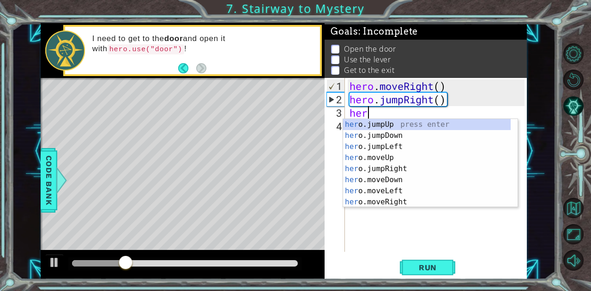
scroll to position [0, 4]
click at [382, 199] on div "her o.jumpUp press enter her o.jumpDown press enter her o.jumpLeft press enter …" at bounding box center [427, 174] width 168 height 111
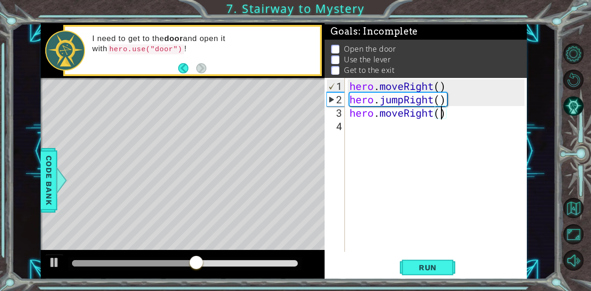
type textarea "hero.moveRight(1)"
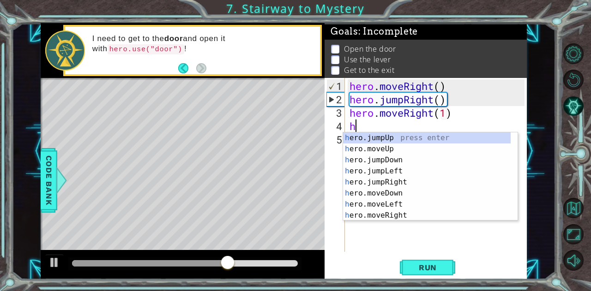
type textarea "her"
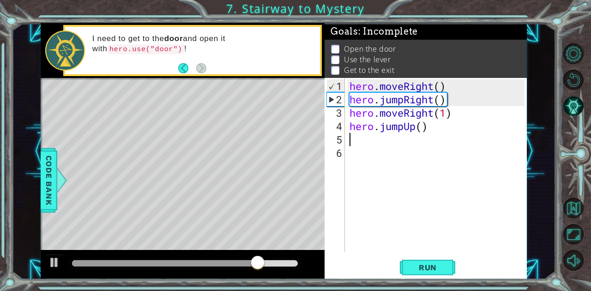
click at [422, 131] on div "hero . moveRight ( ) hero . jumpRight ( ) hero . moveRight ( 1 ) hero . jumpUp …" at bounding box center [438, 179] width 181 height 201
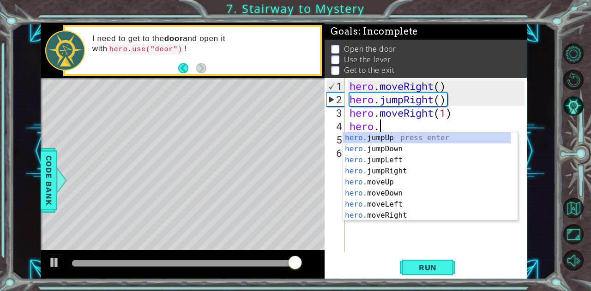
scroll to position [0, 8]
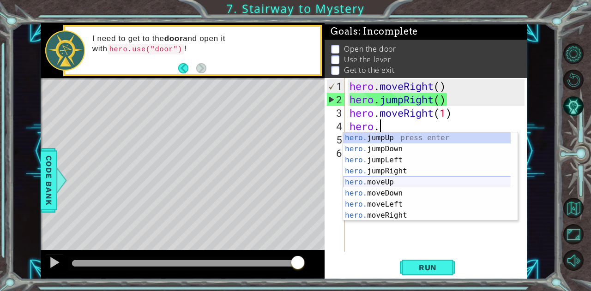
click at [388, 185] on div "hero. jumpUp press enter hero. jumpDown press enter hero. jumpLeft press enter …" at bounding box center [427, 188] width 168 height 111
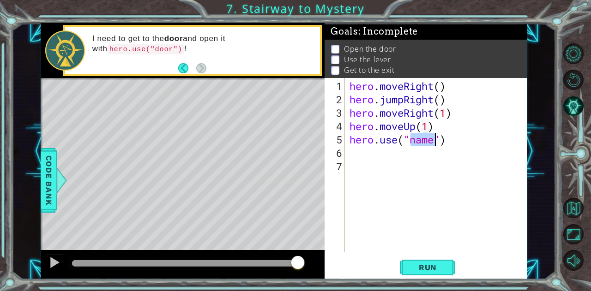
scroll to position [0, 26]
type textarea "hero.use("door")"
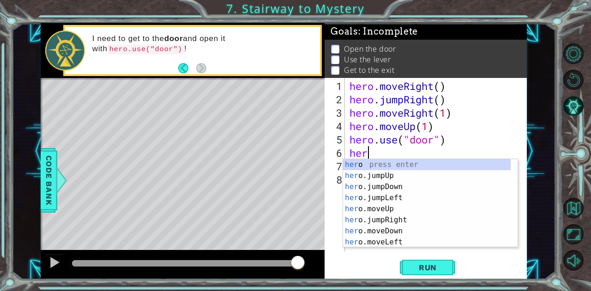
scroll to position [0, 6]
click at [381, 221] on div "hero press enter hero .jumpUp press enter hero .jumpDown press enter hero .jump…" at bounding box center [427, 214] width 168 height 111
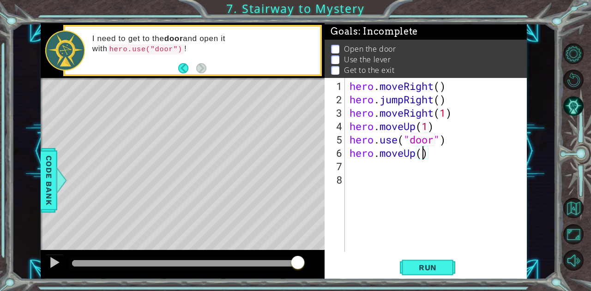
type textarea "hero.moveUp(2)"
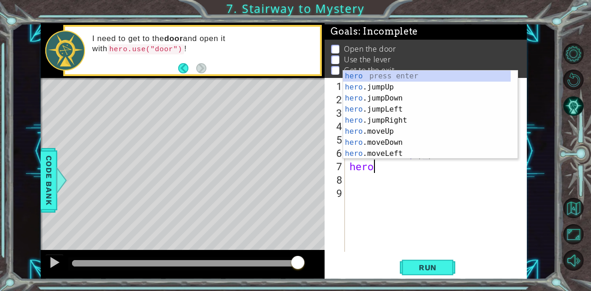
scroll to position [0, 8]
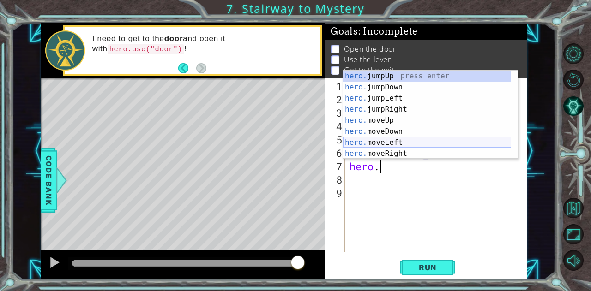
click at [408, 141] on div "hero. jumpUp press enter hero. jumpDown press enter hero. jumpLeft press enter …" at bounding box center [427, 126] width 168 height 111
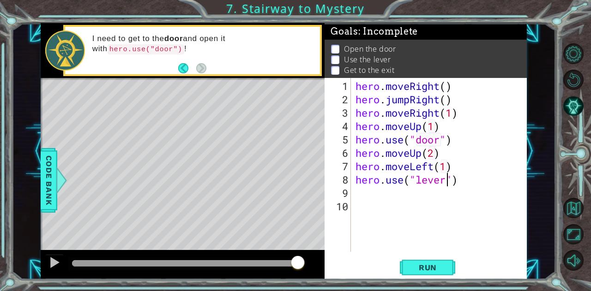
scroll to position [0, 25]
type textarea "hero.use("lever")"
click at [435, 267] on span "Run" at bounding box center [428, 267] width 36 height 9
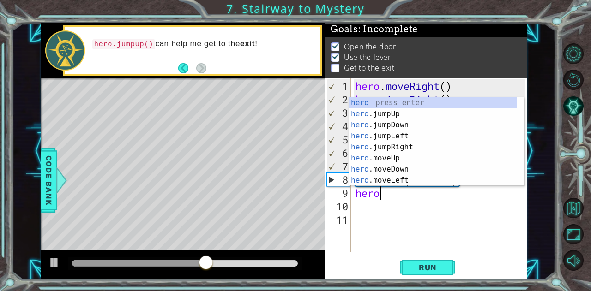
scroll to position [0, 6]
click at [407, 178] on div "hero press enter hero .jumpUp press enter hero .jumpDown press enter hero .jump…" at bounding box center [433, 152] width 168 height 111
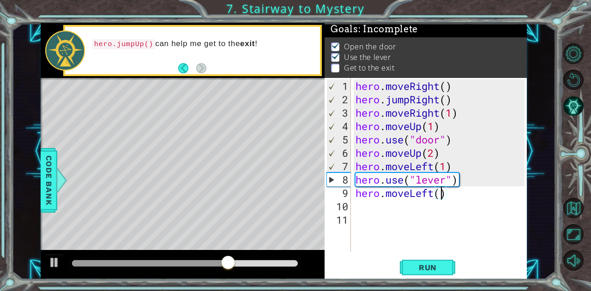
type textarea "hero.moveLeft(2)"
click at [458, 190] on div "hero . moveRight ( ) hero . jumpRight ( ) hero . moveRight ( 1 ) hero . moveUp …" at bounding box center [442, 179] width 176 height 201
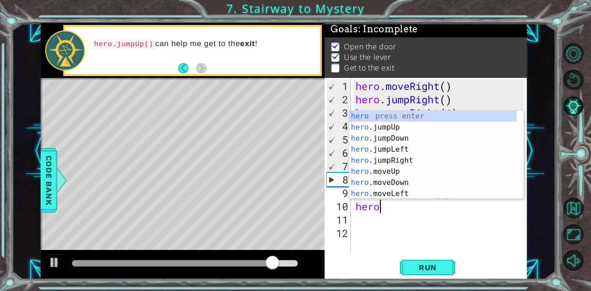
scroll to position [0, 6]
type textarea "hero."
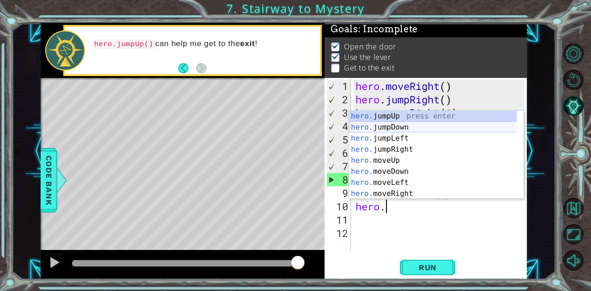
scroll to position [0, 0]
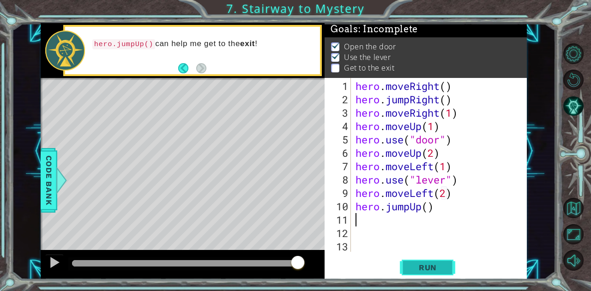
click at [424, 264] on span "Run" at bounding box center [428, 267] width 36 height 9
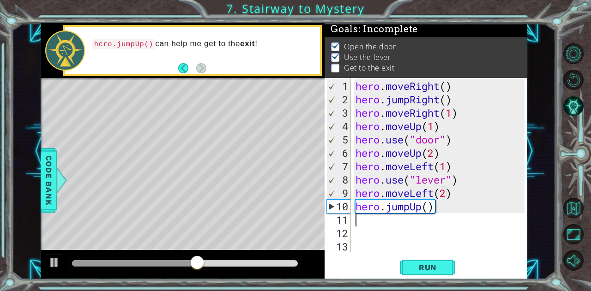
click at [439, 209] on div "hero . moveRight ( ) hero . jumpRight ( ) hero . moveRight ( 1 ) hero . moveUp …" at bounding box center [442, 179] width 176 height 201
type textarea "hero.jumpUp()"
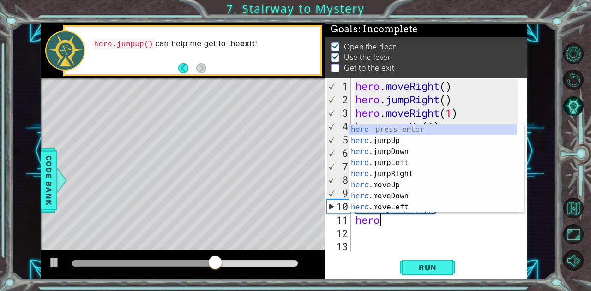
scroll to position [0, 7]
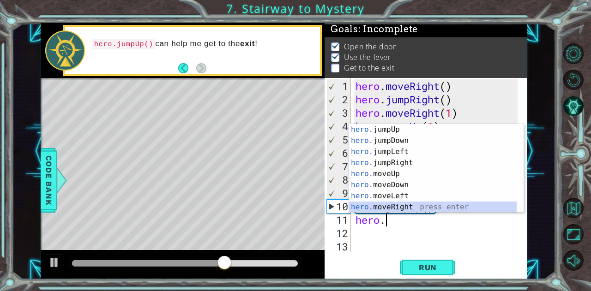
click at [412, 203] on div "hero. jumpUp press enter hero. jumpDown press enter hero. jumpLeft press enter …" at bounding box center [433, 179] width 168 height 111
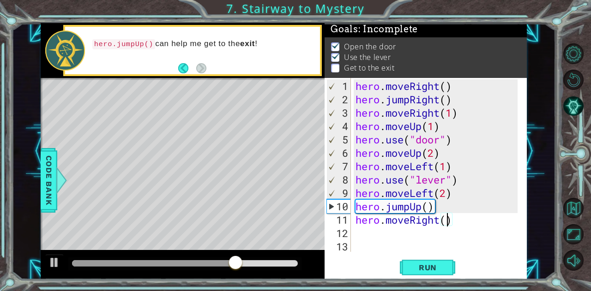
scroll to position [0, 27]
type textarea "hero.moveRight(2)"
click at [435, 268] on span "Run" at bounding box center [428, 267] width 36 height 9
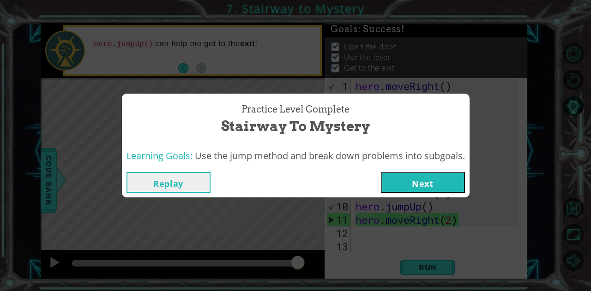
click at [425, 181] on button "Next" at bounding box center [423, 182] width 84 height 21
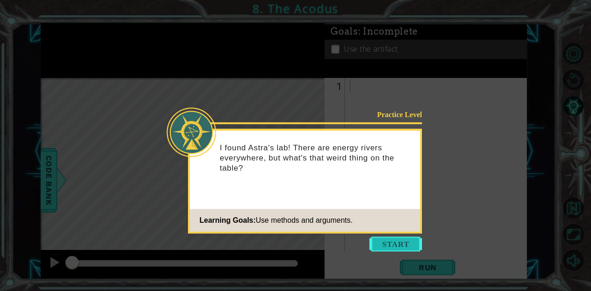
click at [390, 244] on button "Start" at bounding box center [395, 244] width 53 height 15
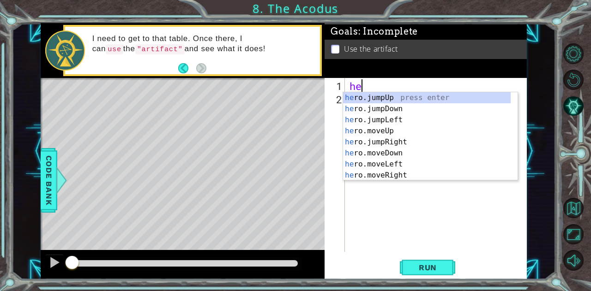
scroll to position [0, 4]
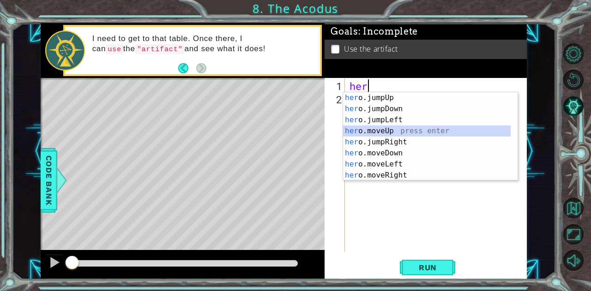
click at [383, 128] on div "her o.jumpUp press enter her o.jumpDown press enter her o.jumpLeft press enter …" at bounding box center [427, 147] width 168 height 111
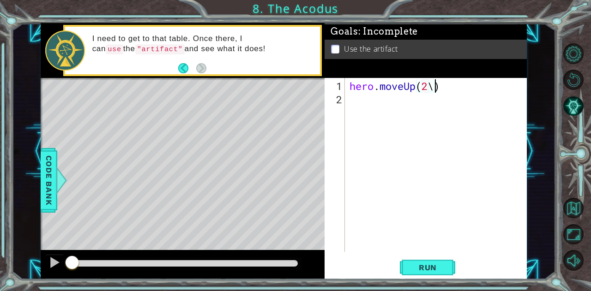
scroll to position [0, 23]
type textarea "hero.moveUp(2)"
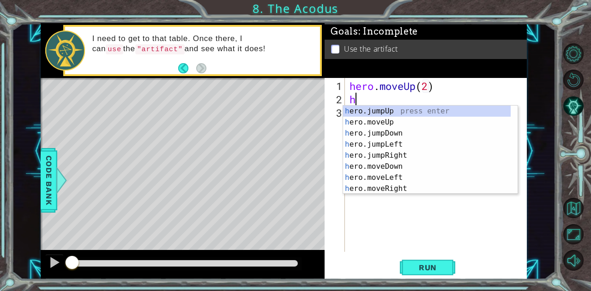
type textarea "her"
click at [406, 130] on div "her o.jumpUp press enter her o.jumpDown press enter her o.jumpLeft press enter …" at bounding box center [427, 161] width 168 height 111
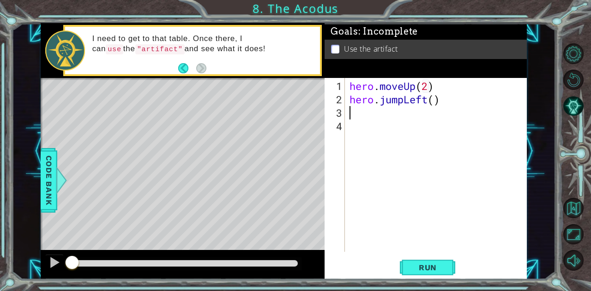
scroll to position [0, 0]
click at [436, 103] on div "hero . moveUp ( 2 ) hero . jumpLeft ( )" at bounding box center [438, 179] width 181 height 201
click at [345, 120] on div "hero.jumpLeft(1) 1 2 3 4 hero . moveUp ( 2 ) hero . jumpLeft ( 1 ) הההההההההההה…" at bounding box center [425, 165] width 200 height 174
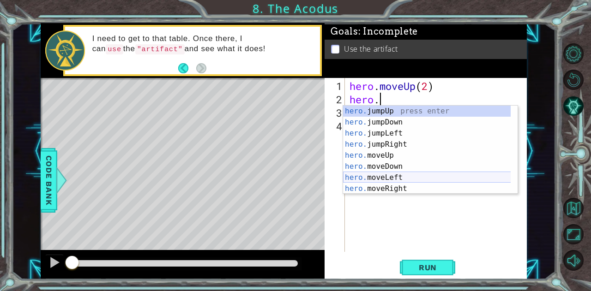
click at [393, 176] on div "hero. jumpUp press enter hero. jumpDown press enter hero. jumpLeft press enter …" at bounding box center [427, 161] width 168 height 111
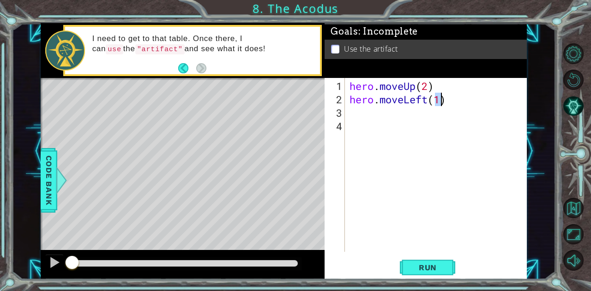
type textarea "hero.moveLeft(1)"
click at [353, 114] on div "hero . moveUp ( 2 ) hero . moveLeft ( 1 )" at bounding box center [438, 179] width 181 height 201
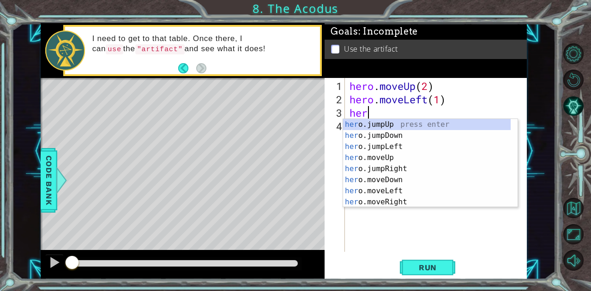
scroll to position [0, 4]
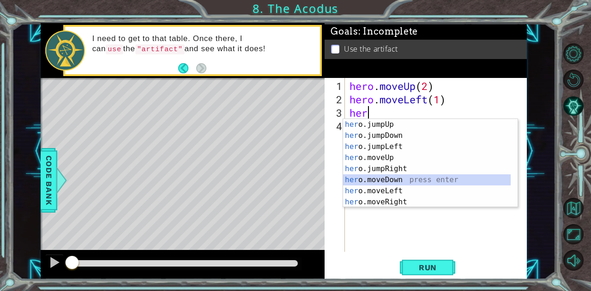
click at [397, 180] on div "her o.jumpUp press enter her o.jumpDown press enter her o.jumpLeft press enter …" at bounding box center [427, 174] width 168 height 111
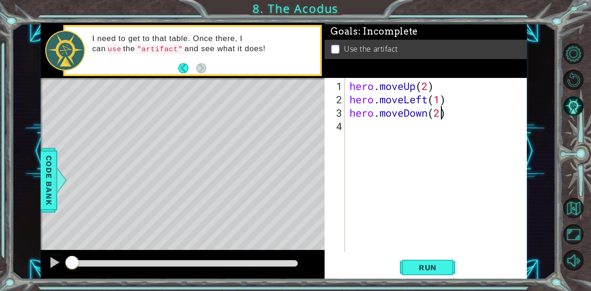
scroll to position [0, 25]
type textarea "hero.moveDown(2)"
click at [431, 271] on span "Run" at bounding box center [428, 267] width 36 height 9
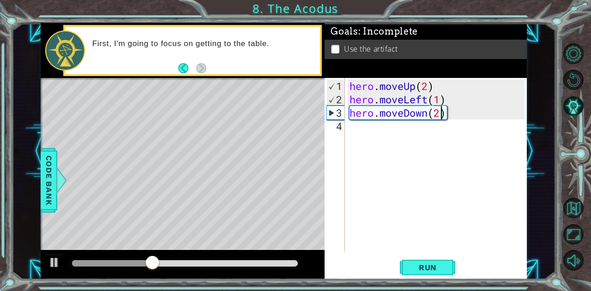
scroll to position [0, 0]
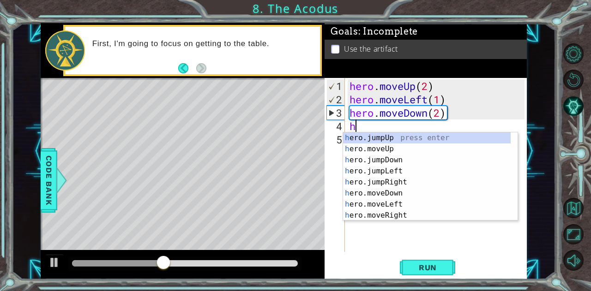
type textarea "her"
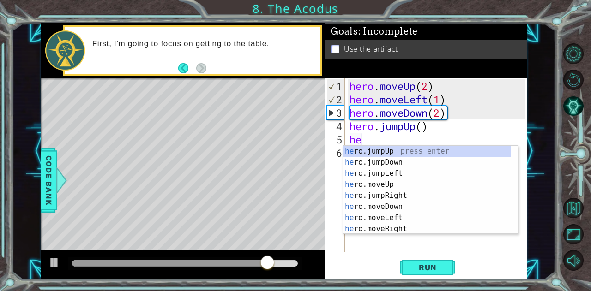
scroll to position [0, 4]
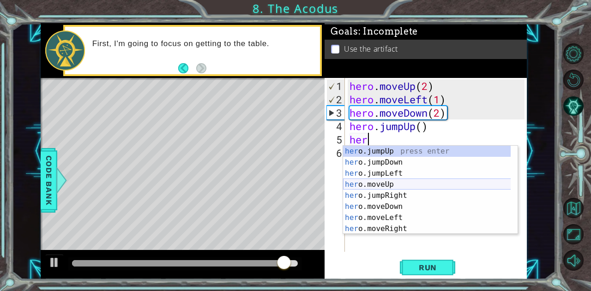
click at [418, 184] on div "her o.jumpUp press enter her o.jumpDown press enter her o.jumpLeft press enter …" at bounding box center [427, 201] width 168 height 111
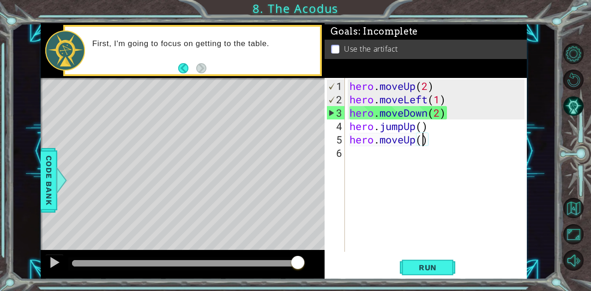
type textarea "hero.moveUp(2)"
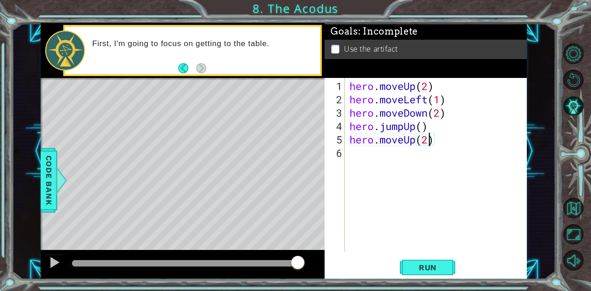
scroll to position [0, 0]
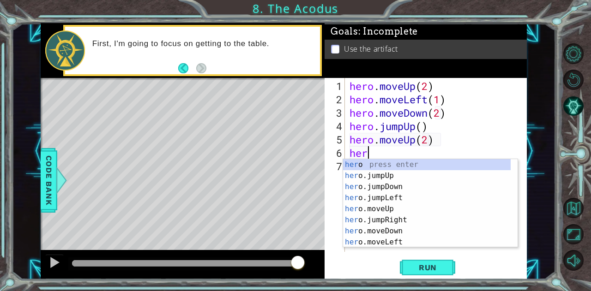
type textarea "hero"
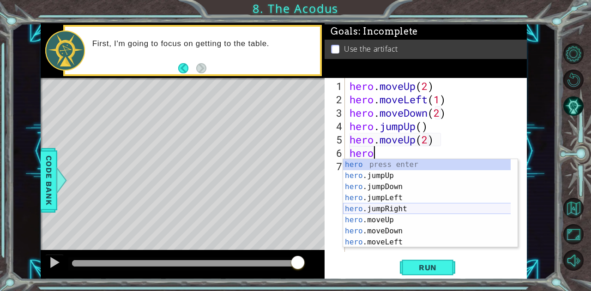
click at [408, 209] on div "hero press enter hero .jumpUp press enter hero .jumpDown press enter hero .jump…" at bounding box center [427, 214] width 168 height 111
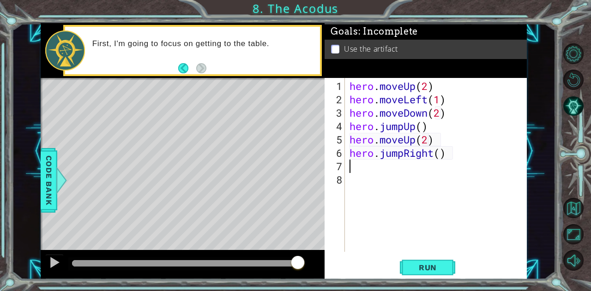
click at [454, 161] on div "hero . moveUp ( 2 ) hero . moveLeft ( 1 ) hero . moveDown ( 2 ) hero . jumpUp (…" at bounding box center [438, 179] width 181 height 201
click at [449, 152] on div "hero . moveUp ( 2 ) hero . moveLeft ( 1 ) hero . moveDown ( 2 ) hero . jumpUp (…" at bounding box center [438, 179] width 181 height 201
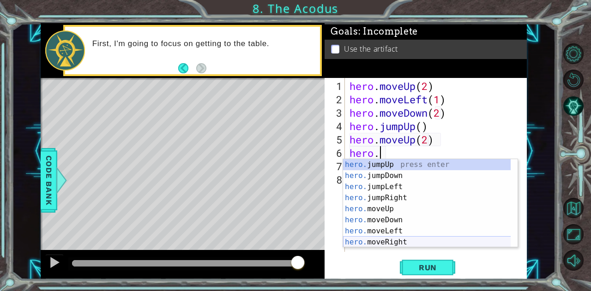
click at [398, 243] on div "hero. jumpUp press enter hero. jumpDown press enter hero. jumpLeft press enter …" at bounding box center [427, 214] width 168 height 111
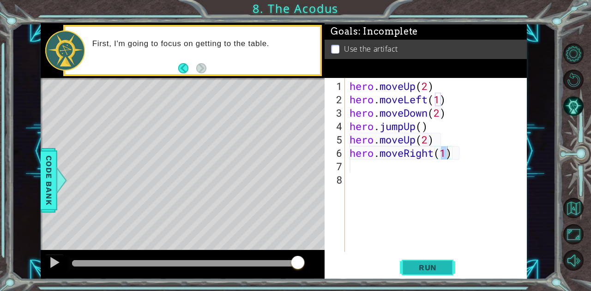
click at [430, 270] on span "Run" at bounding box center [428, 267] width 36 height 9
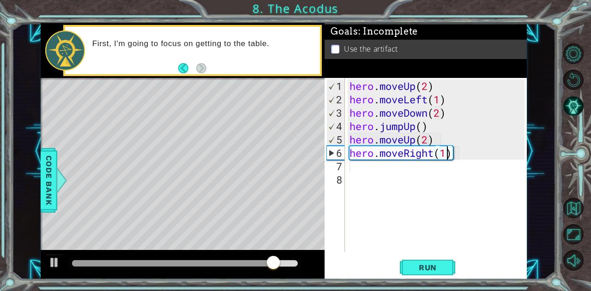
click at [418, 126] on div "hero . moveUp ( 2 ) hero . moveLeft ( 1 ) hero . moveDown ( 2 ) hero . jumpUp (…" at bounding box center [438, 179] width 181 height 201
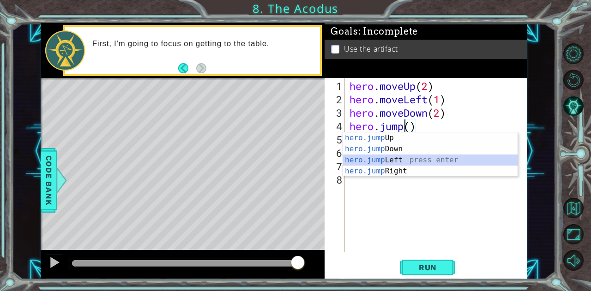
click at [404, 155] on div "hero.jump Up press enter hero.jump Down press enter hero.jump Left press enter …" at bounding box center [430, 166] width 175 height 66
type textarea "hero.jumpLeft"
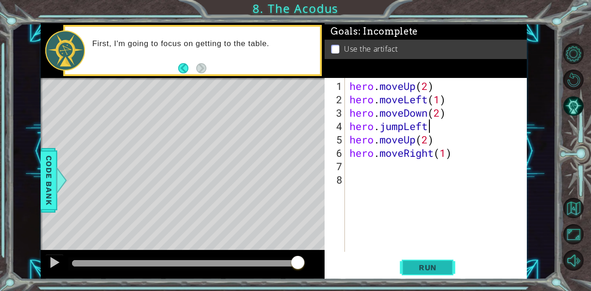
click at [432, 269] on span "Run" at bounding box center [428, 267] width 36 height 9
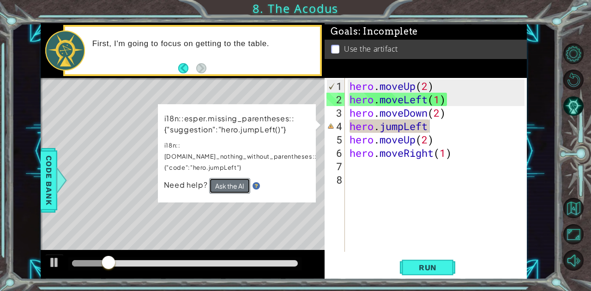
click at [232, 178] on button "Ask the AI" at bounding box center [229, 186] width 41 height 16
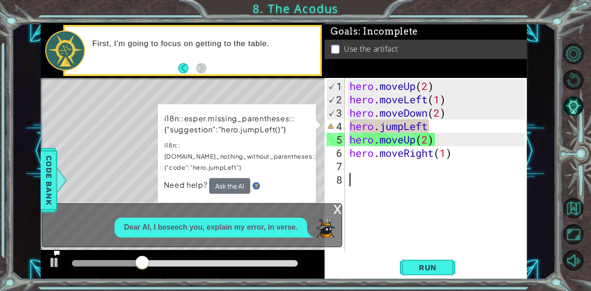
click at [416, 201] on div "hero . moveUp ( 2 ) hero . moveLeft ( 1 ) hero . moveDown ( 2 ) hero . jumpLeft…" at bounding box center [438, 179] width 181 height 201
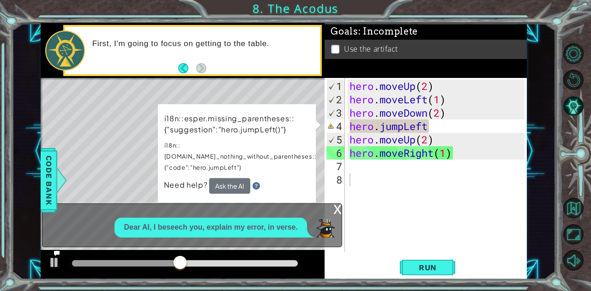
click at [250, 232] on p "Dear AI, I beseech you, explain my error, in verse." at bounding box center [211, 228] width 174 height 11
click at [236, 178] on button "Ask the AI" at bounding box center [229, 186] width 41 height 16
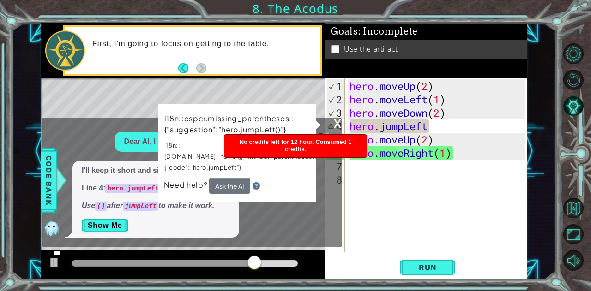
click at [335, 127] on div "x" at bounding box center [337, 122] width 8 height 9
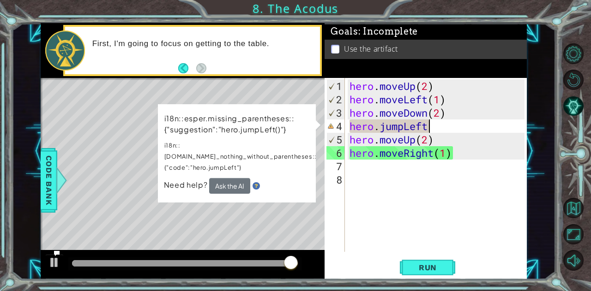
click at [435, 125] on div "hero . moveUp ( 2 ) hero . moveLeft ( 1 ) hero . moveDown ( 2 ) hero . jumpLeft…" at bounding box center [438, 179] width 181 height 201
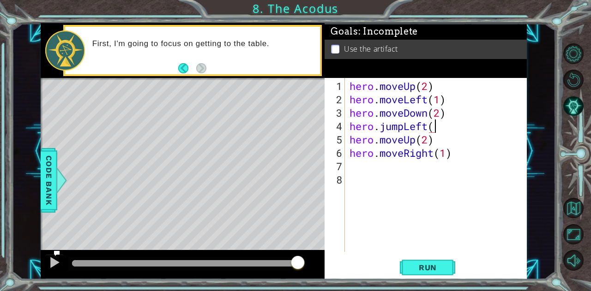
scroll to position [0, 24]
type textarea "hero.jumpLeft()"
click at [438, 274] on button "Run" at bounding box center [427, 268] width 55 height 20
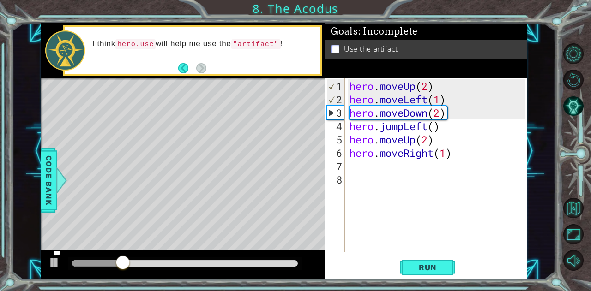
click at [353, 163] on div "hero . moveUp ( 2 ) hero . moveLeft ( 1 ) hero . moveDown ( 2 ) hero . jumpLeft…" at bounding box center [438, 179] width 181 height 201
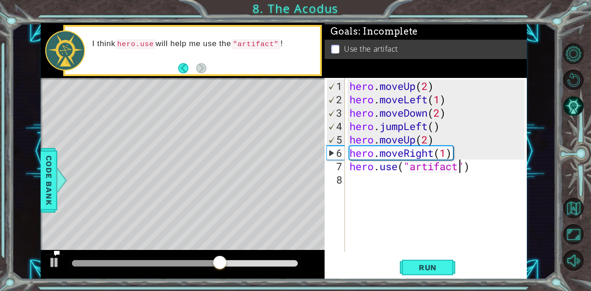
scroll to position [0, 30]
type textarea "hero.use("artifact")"
click at [423, 268] on span "Run" at bounding box center [428, 267] width 36 height 9
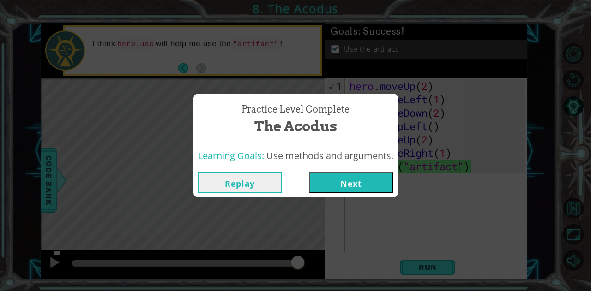
click at [360, 183] on button "Next" at bounding box center [351, 182] width 84 height 21
